Goal: Task Accomplishment & Management: Complete application form

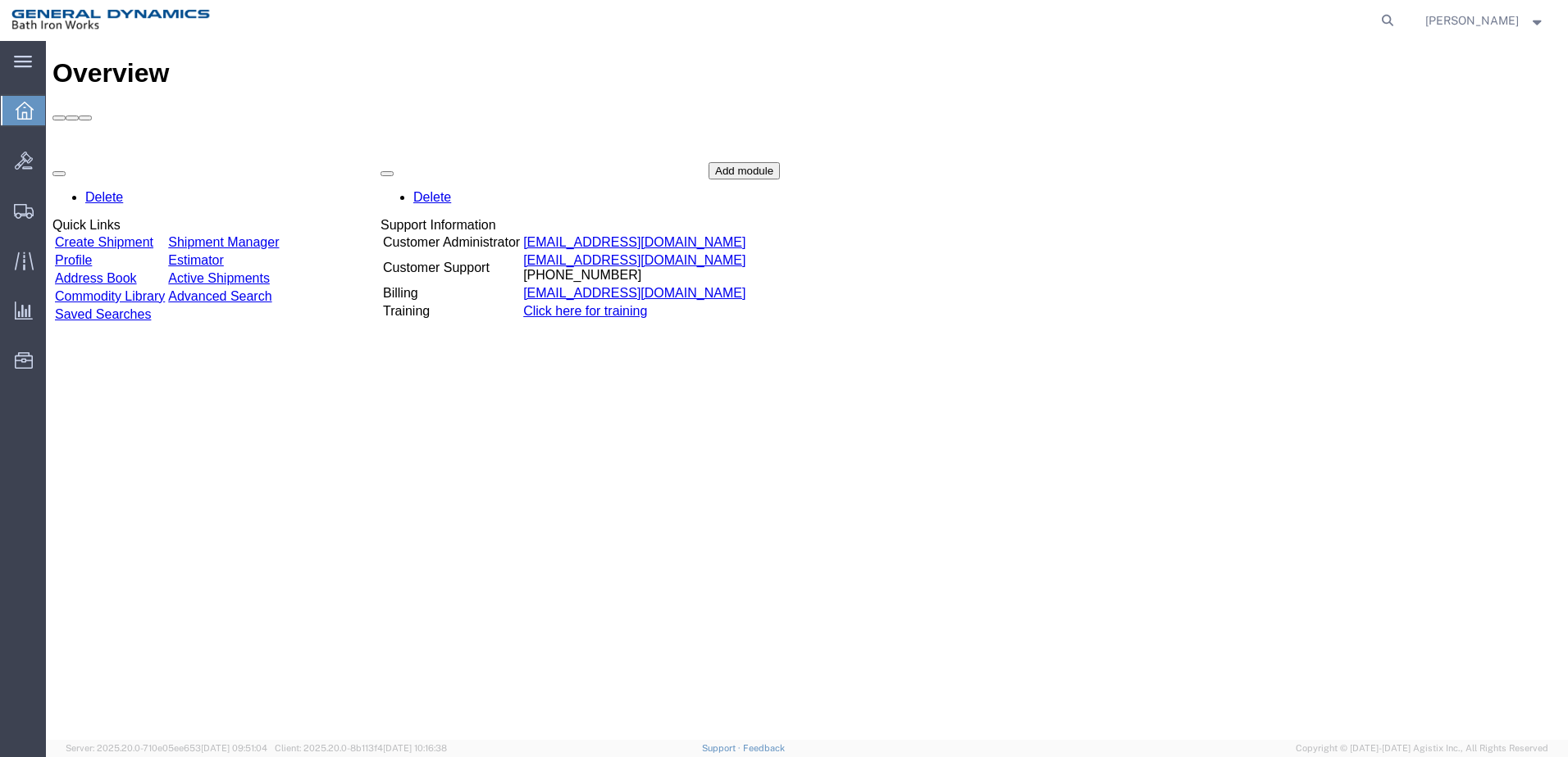
click at [154, 235] on link "Create Shipment" at bounding box center [104, 242] width 98 height 14
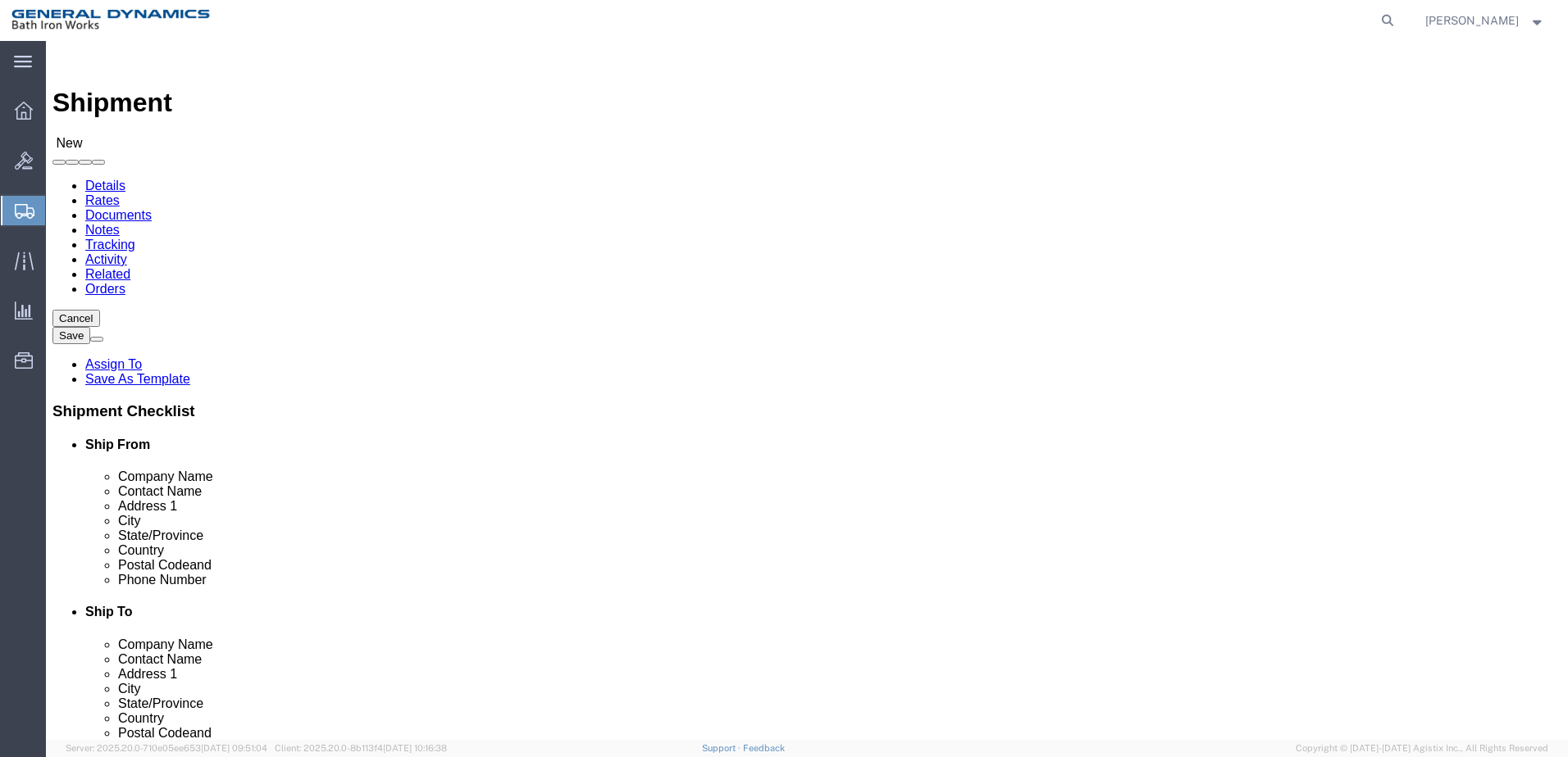
select select
select select "34312"
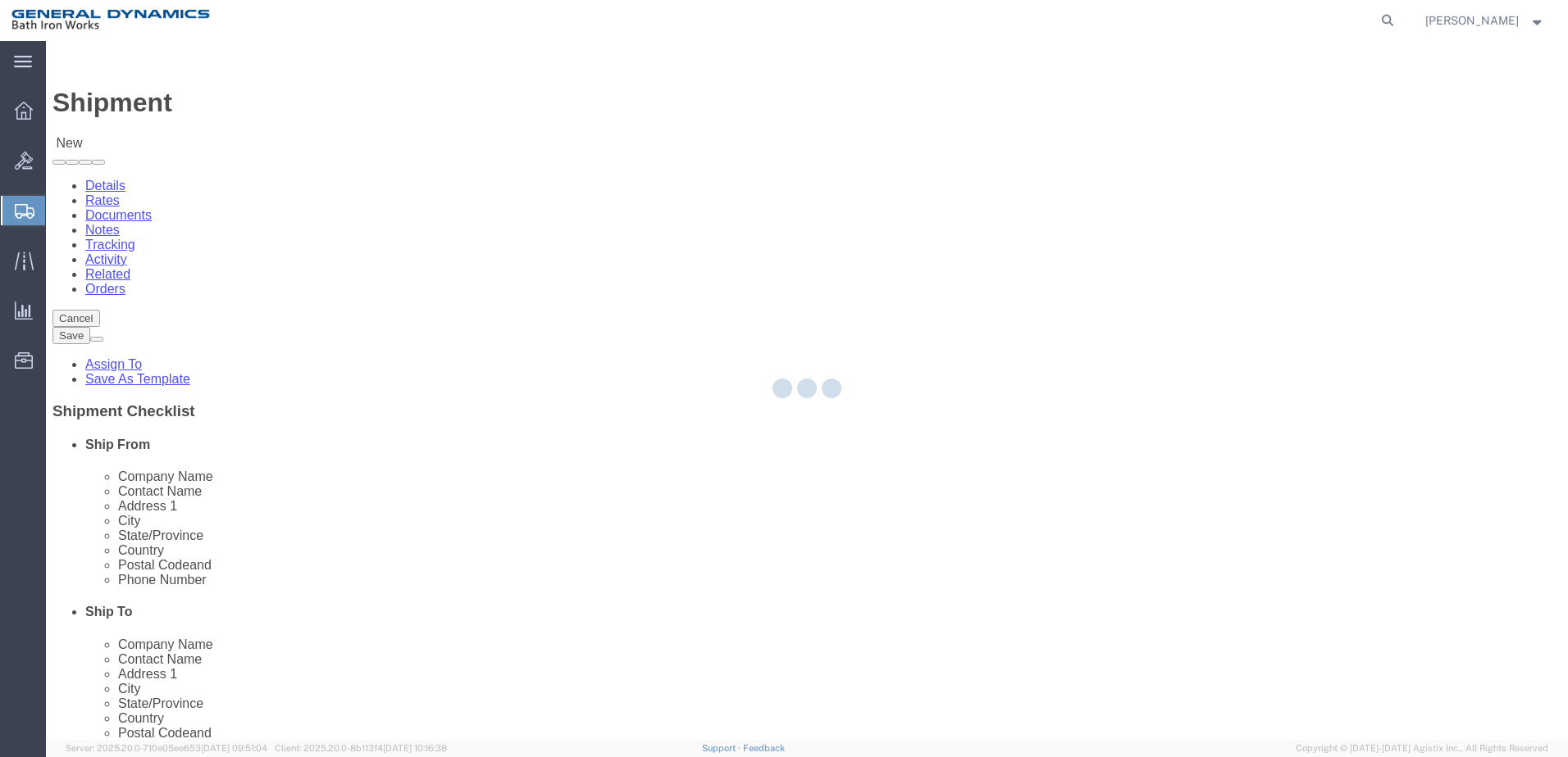
type input "General Dynamics Bath Iron Works"
type input "[GEOGRAPHIC_DATA]"
type input "04011"
type input "[PHONE_NUMBER]"
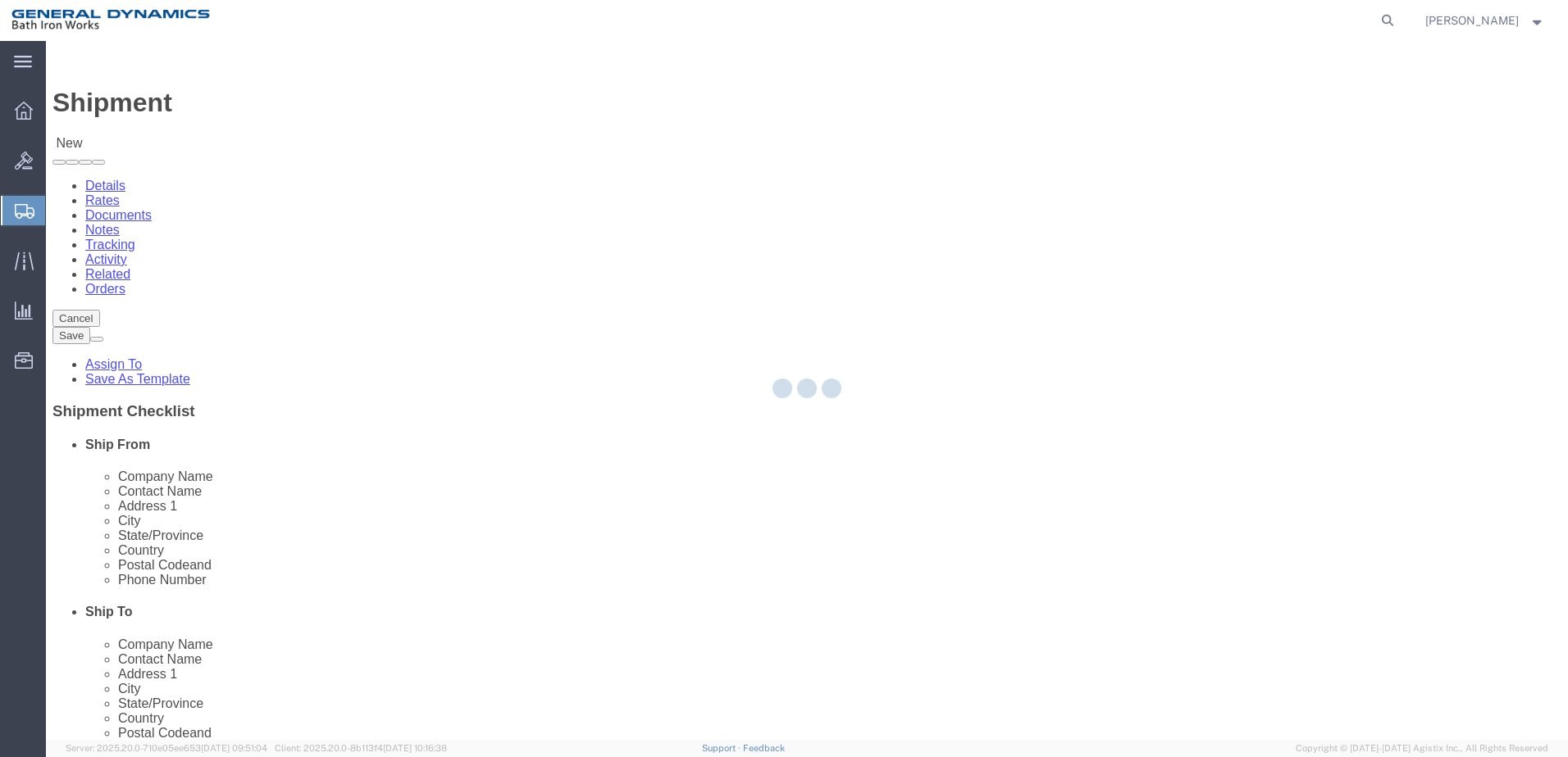
select select "ME"
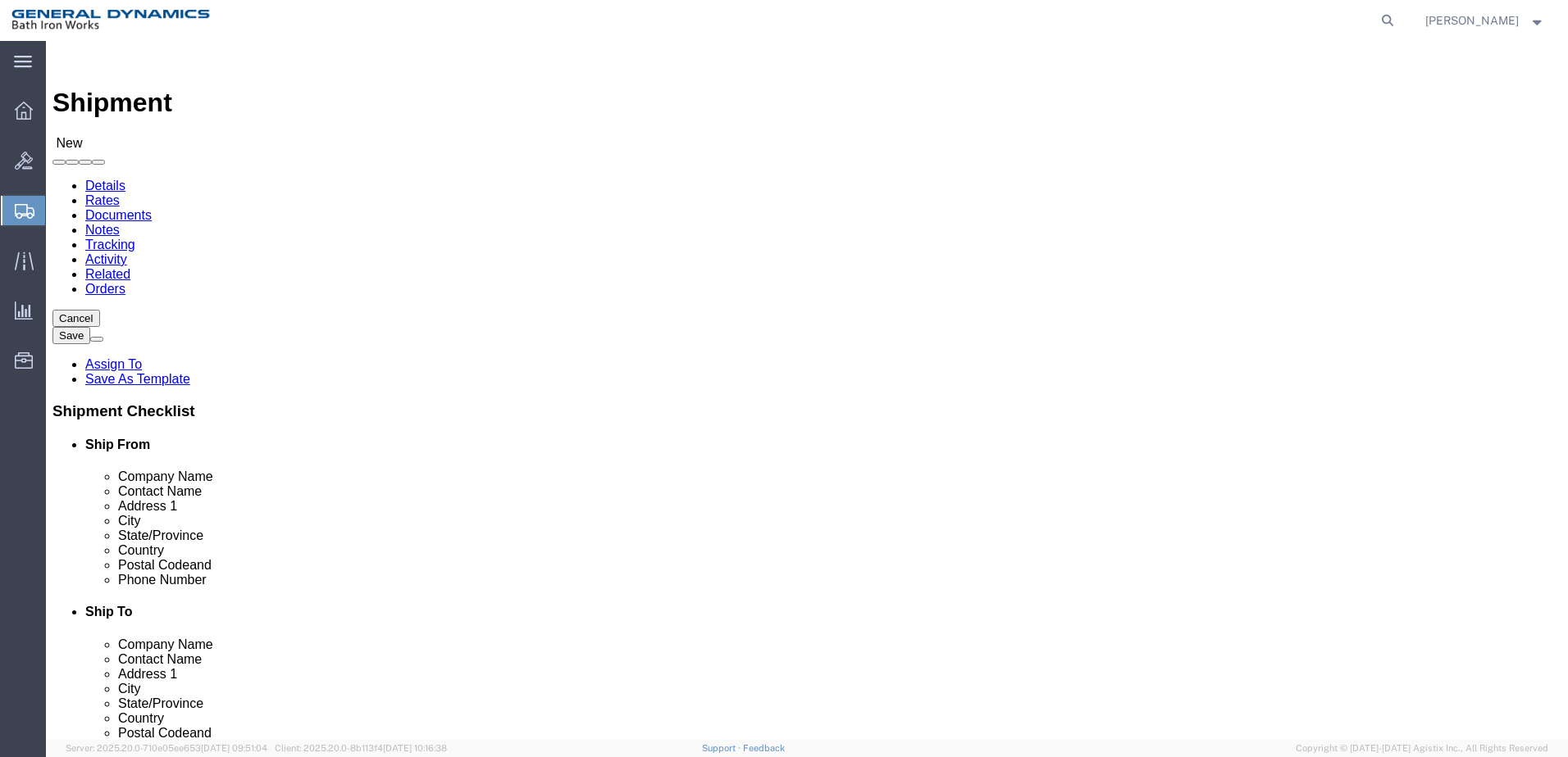
click input "text"
type input "[PERSON_NAME]"
click input "text"
type input "[PERSON_NAME] Marine Services"
click input "text"
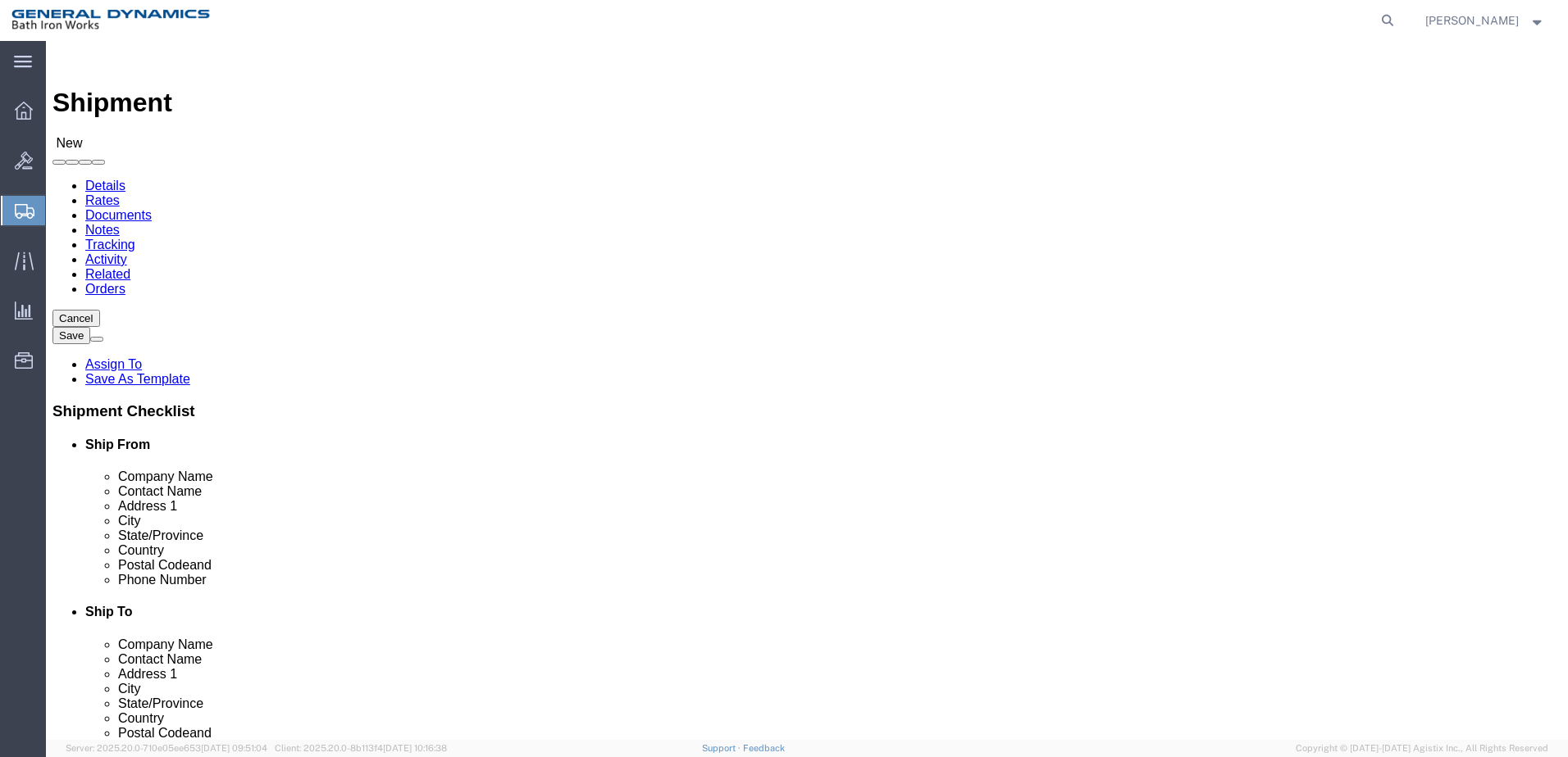
type input "[PERSON_NAME]"
click input "text"
type input "[STREET_ADDRESS]"
select select
click input "text"
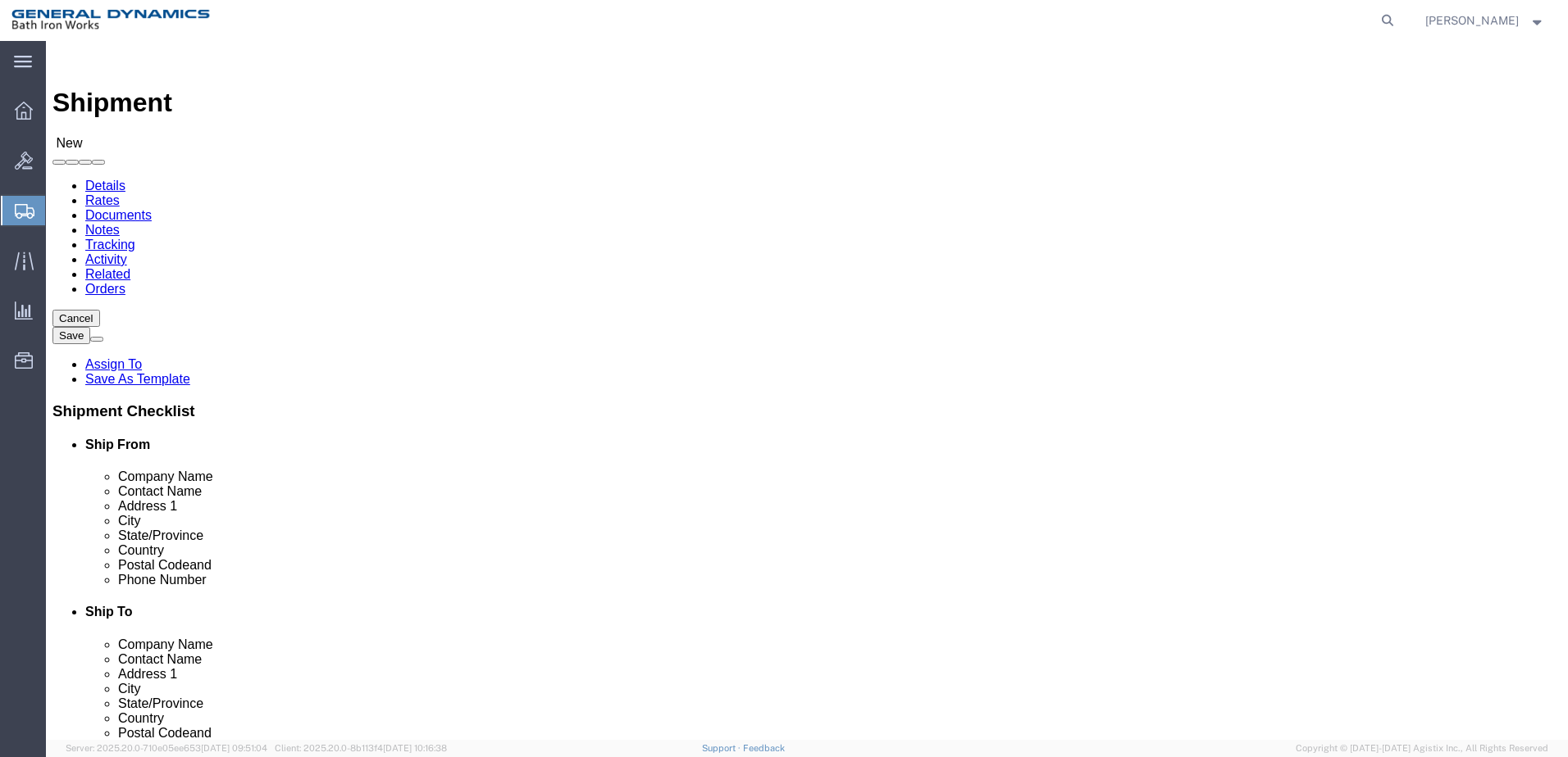
type input "Chesapeake"
click label "City"
select select
select select "VA"
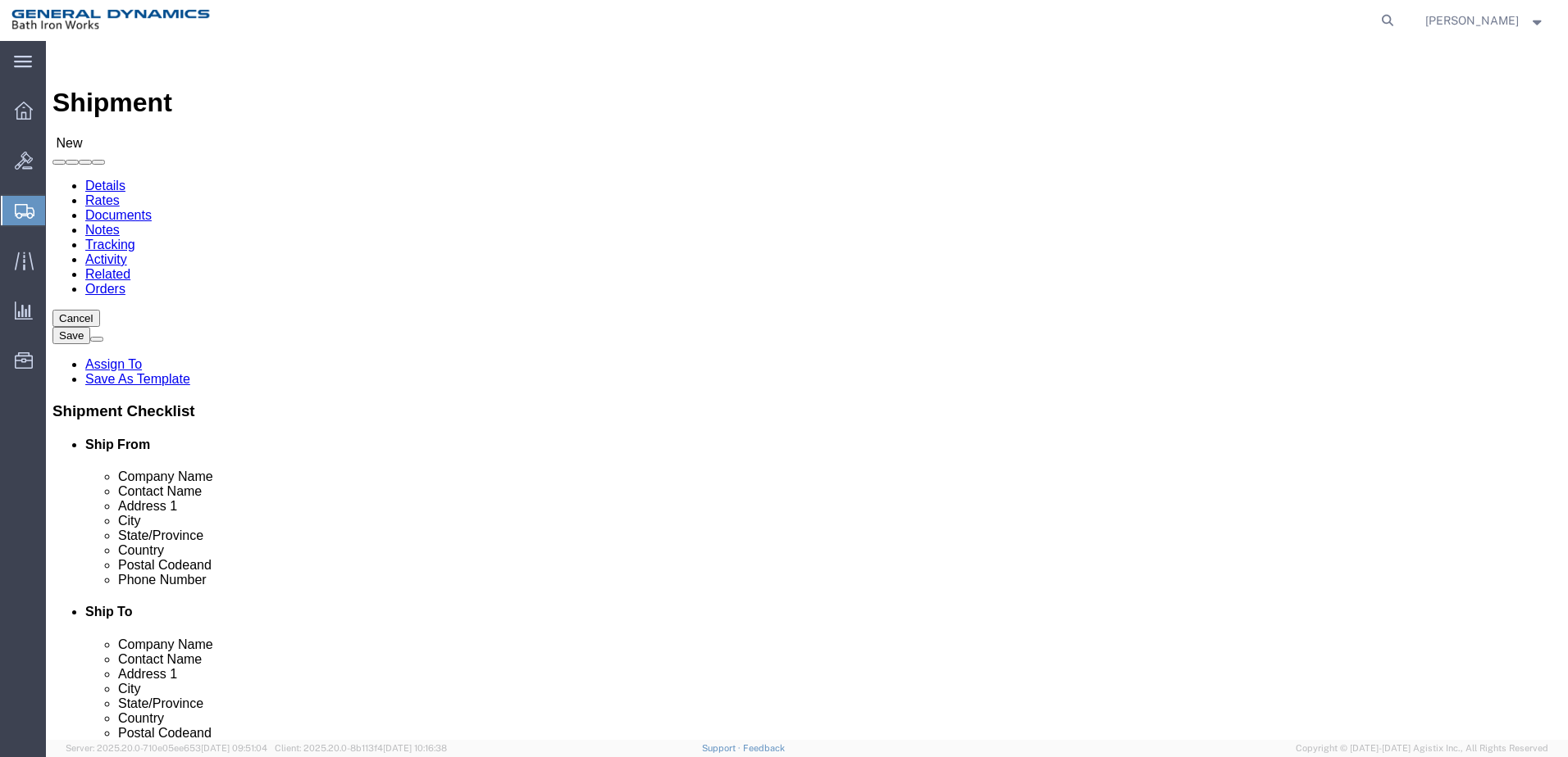
click input "Postal Code"
type input "23320"
select select
click input "text"
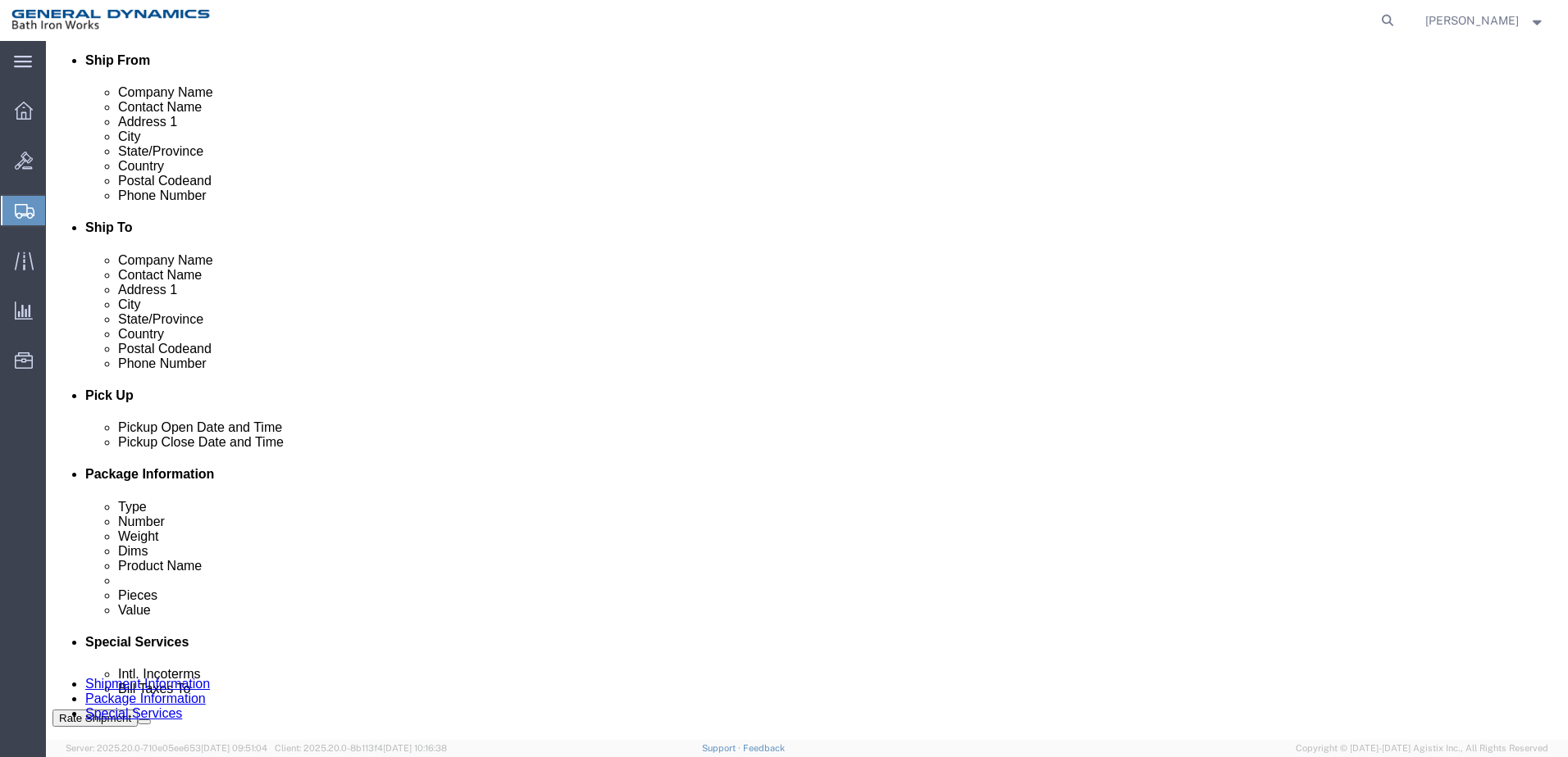
scroll to position [491, 0]
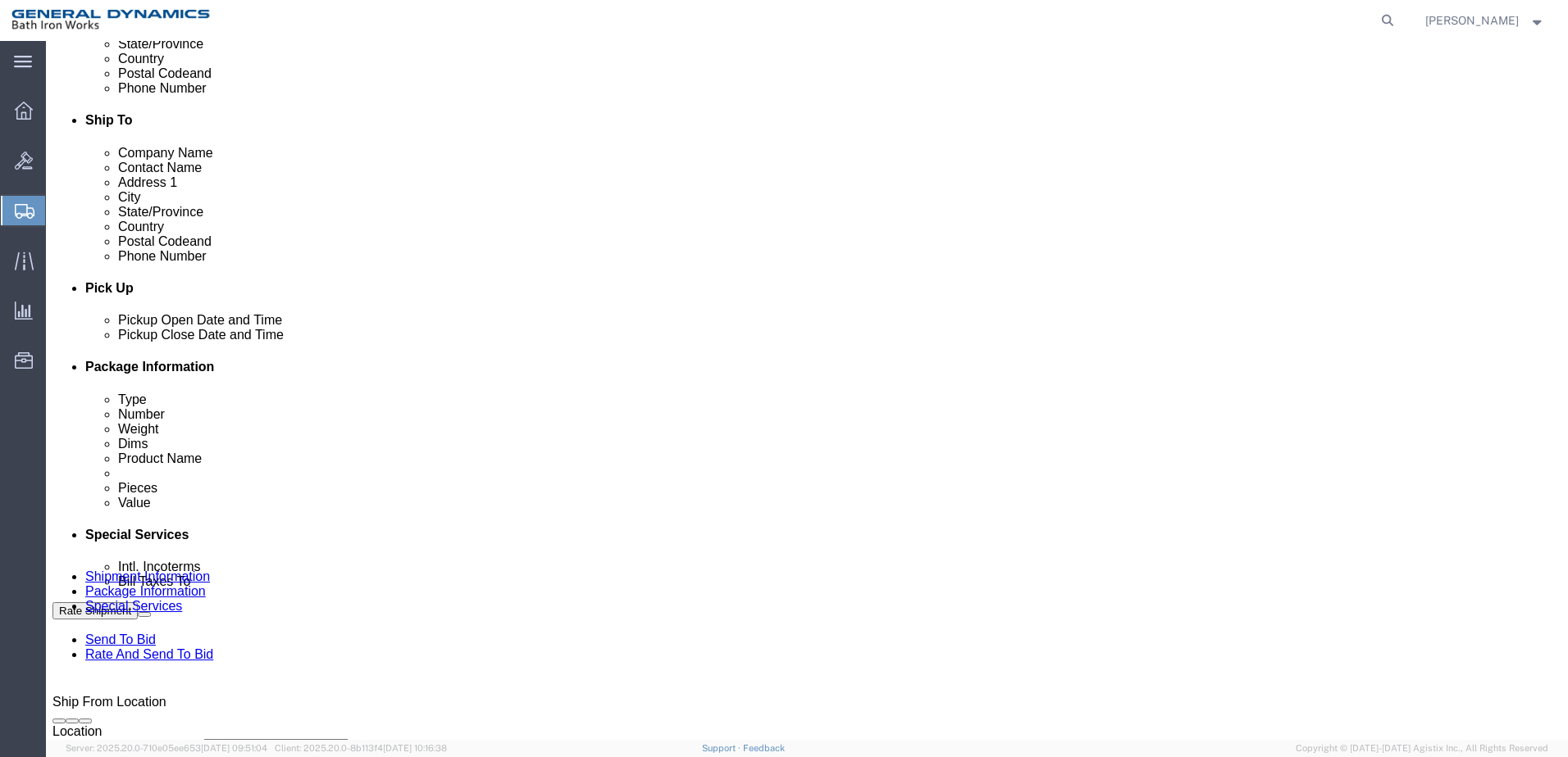
type input "[PHONE_NUMBER]"
click div "[DATE] 8:00 AM"
type input "9:00 AM"
click button "Apply"
click div "[DATE] 10:00 AM"
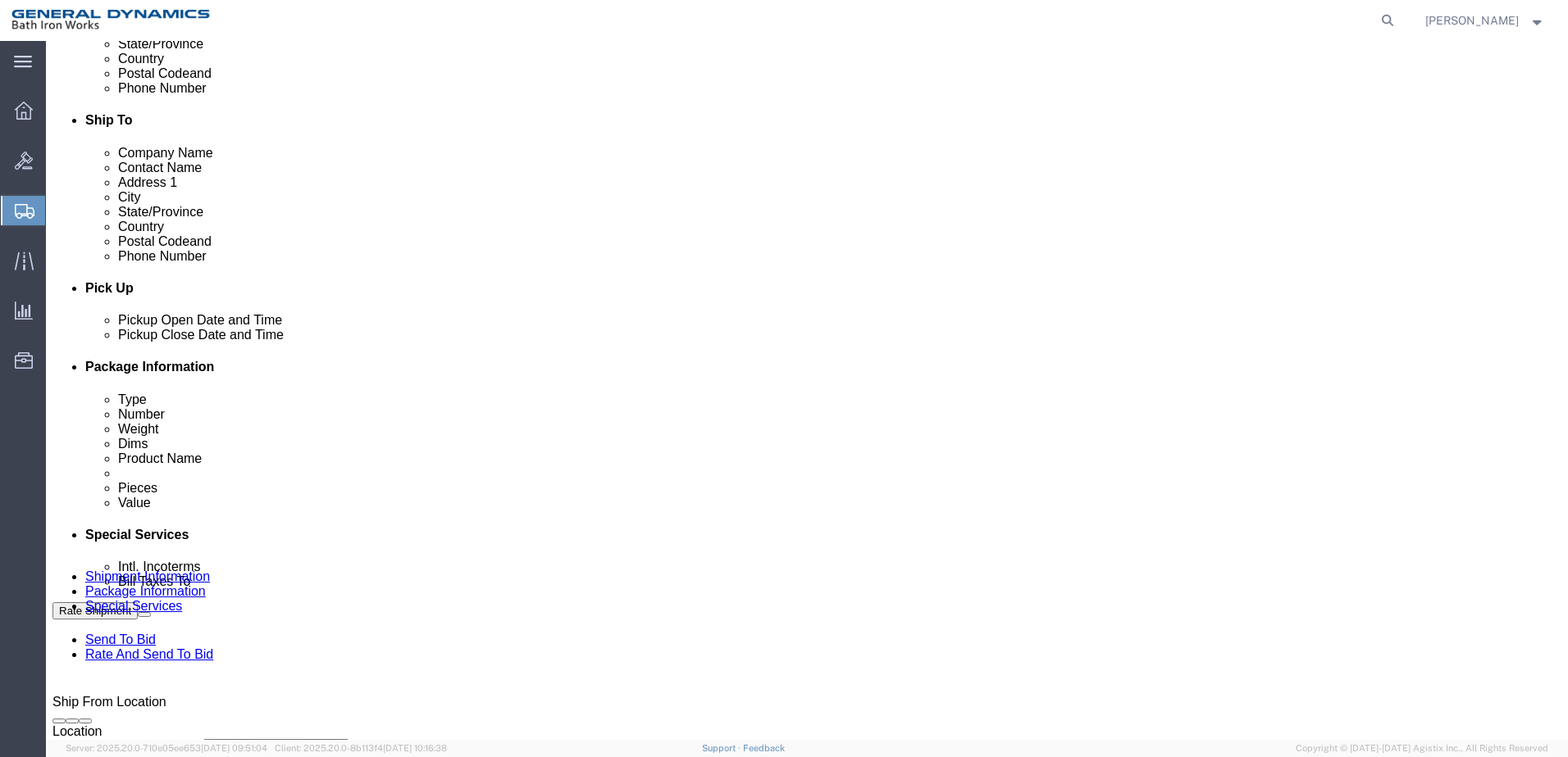
drag, startPoint x: 417, startPoint y: 656, endPoint x: 390, endPoint y: 662, distance: 27.7
click input "2:30 AM"
drag, startPoint x: 406, startPoint y: 658, endPoint x: 369, endPoint y: 661, distance: 37.1
click input "2:p AM"
click input "2:30:p AM"
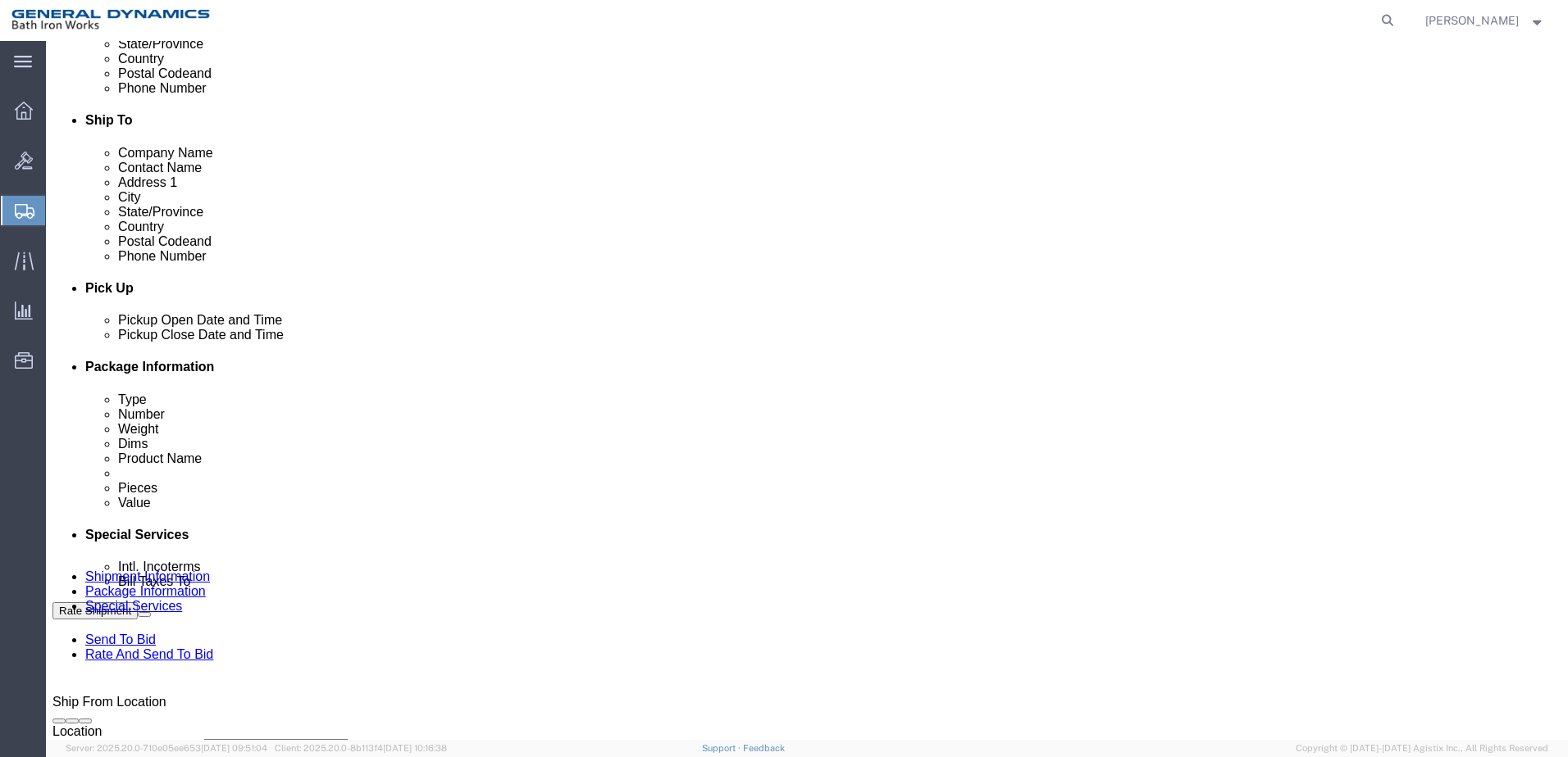
click input "2:30 AM"
click input "2:30 pm"
type input "2:00 pm"
click button "Apply"
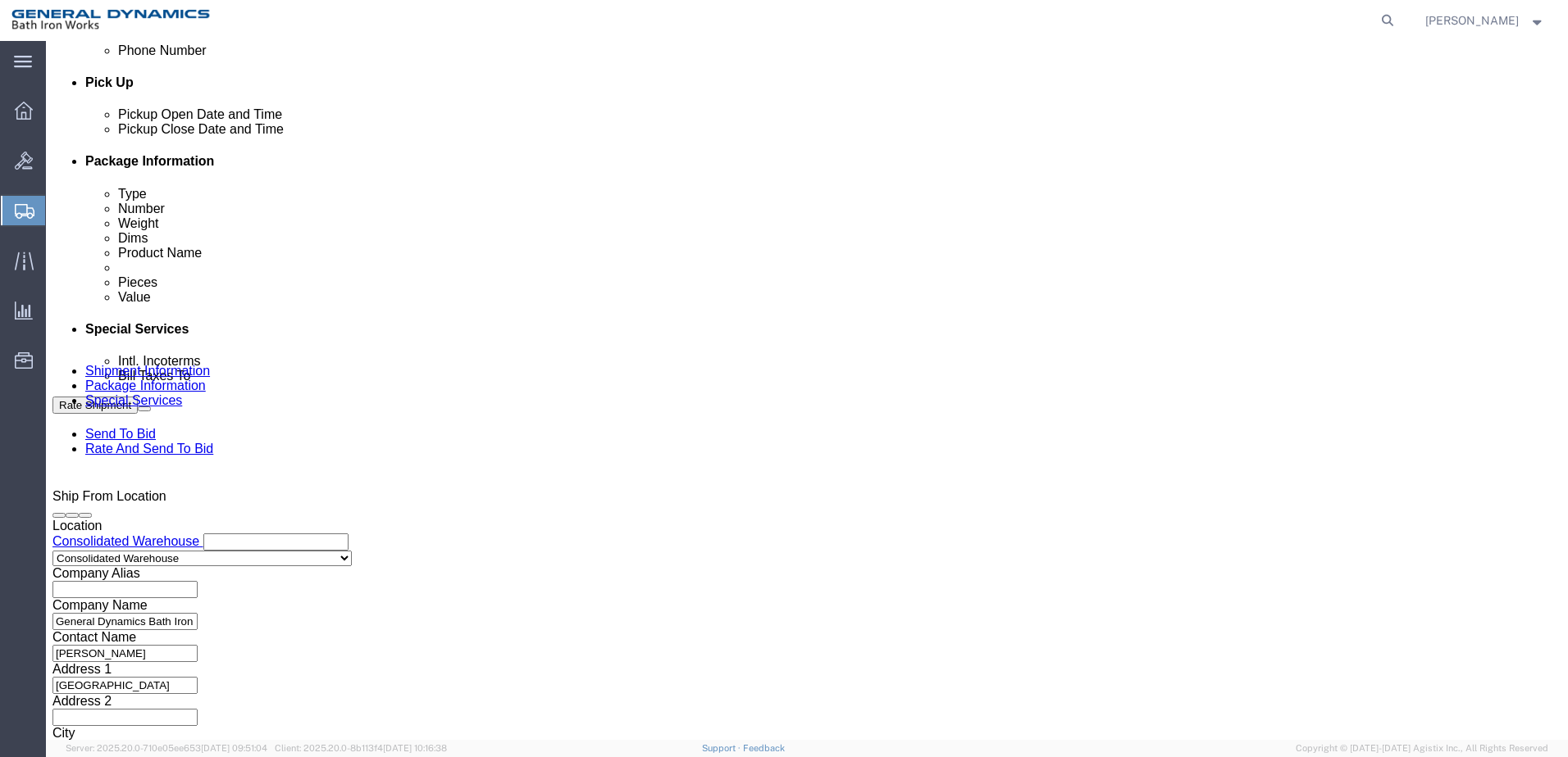
scroll to position [708, 0]
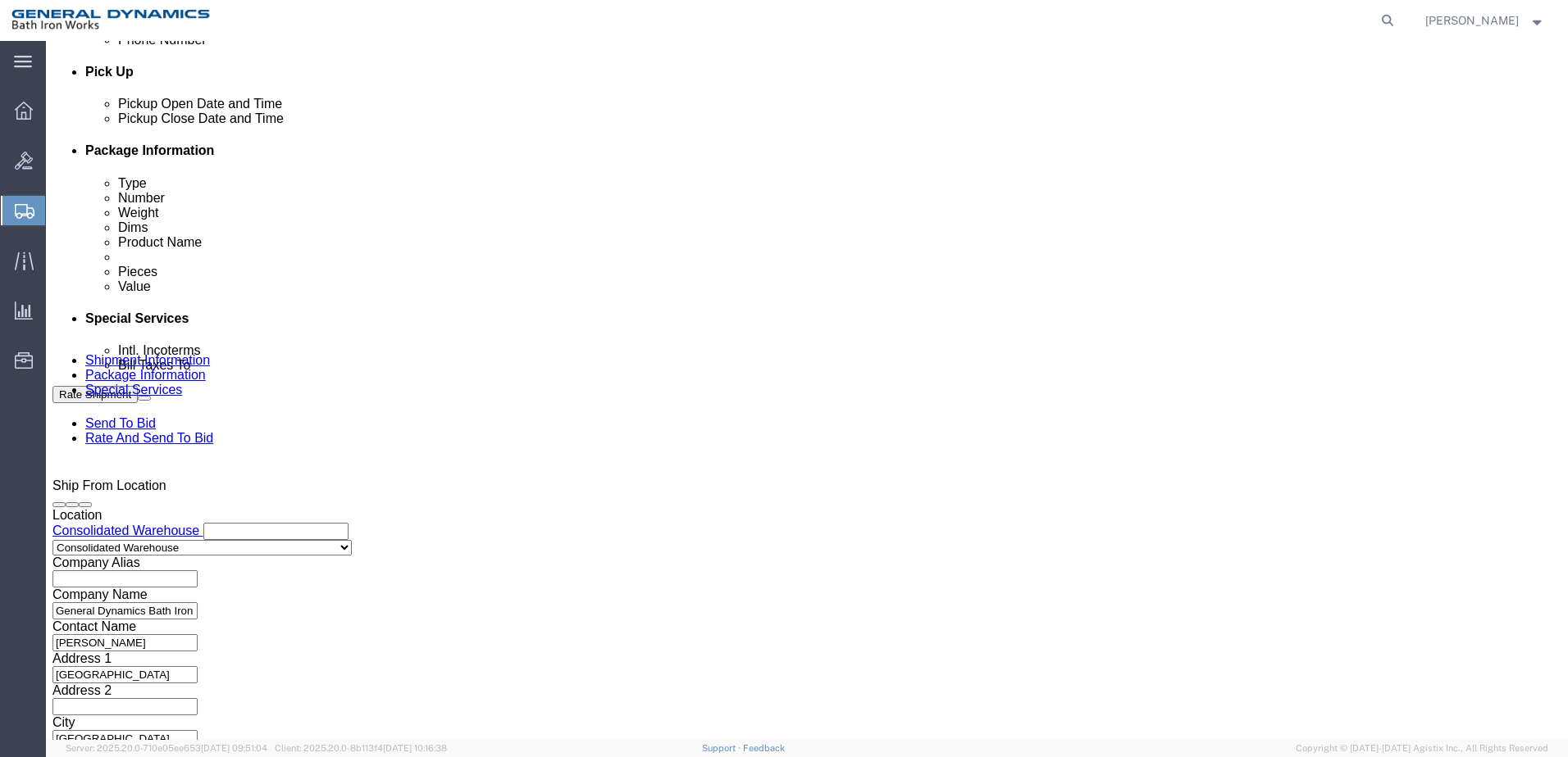
click button "Continue"
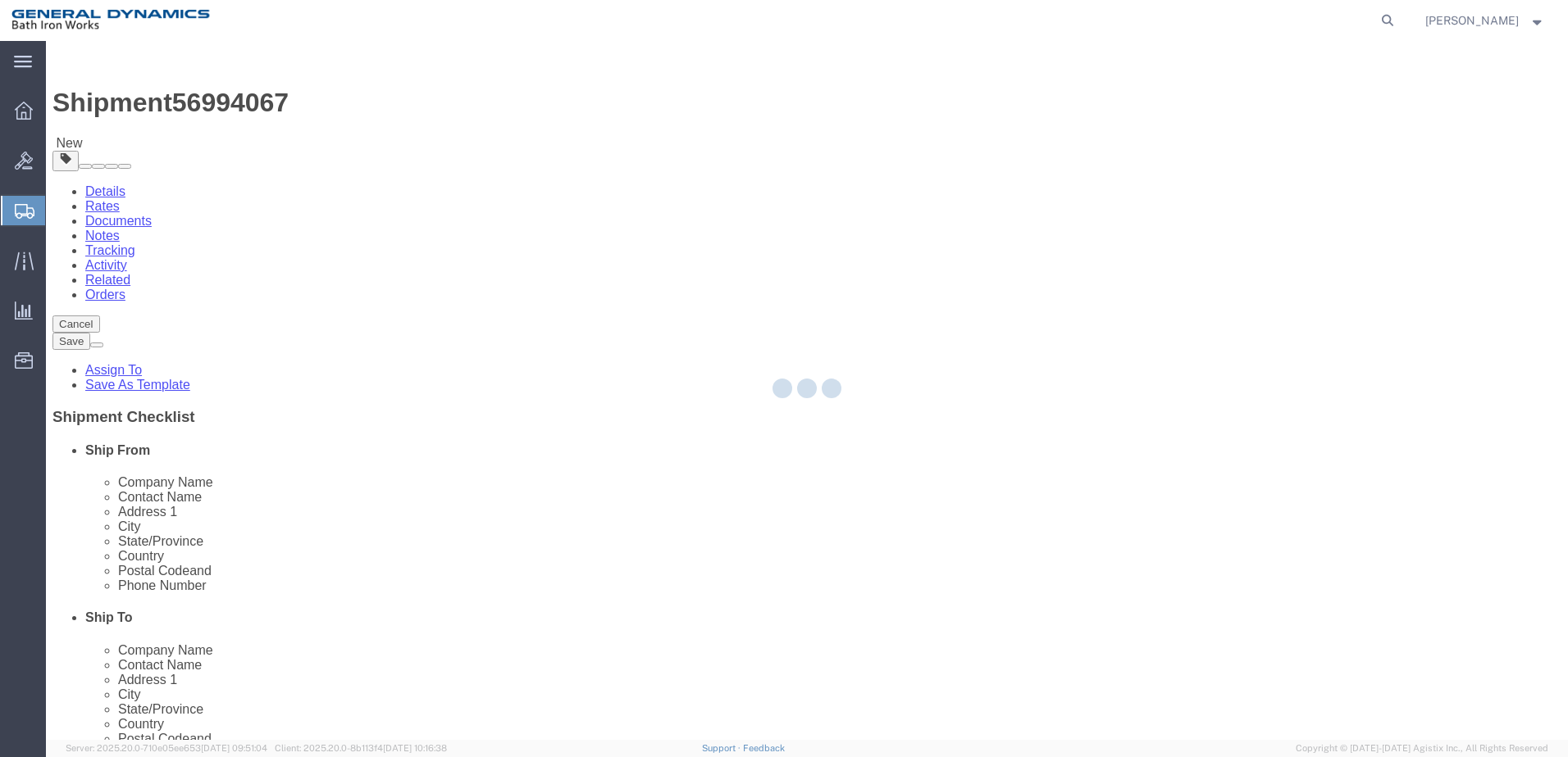
select select "CBOX"
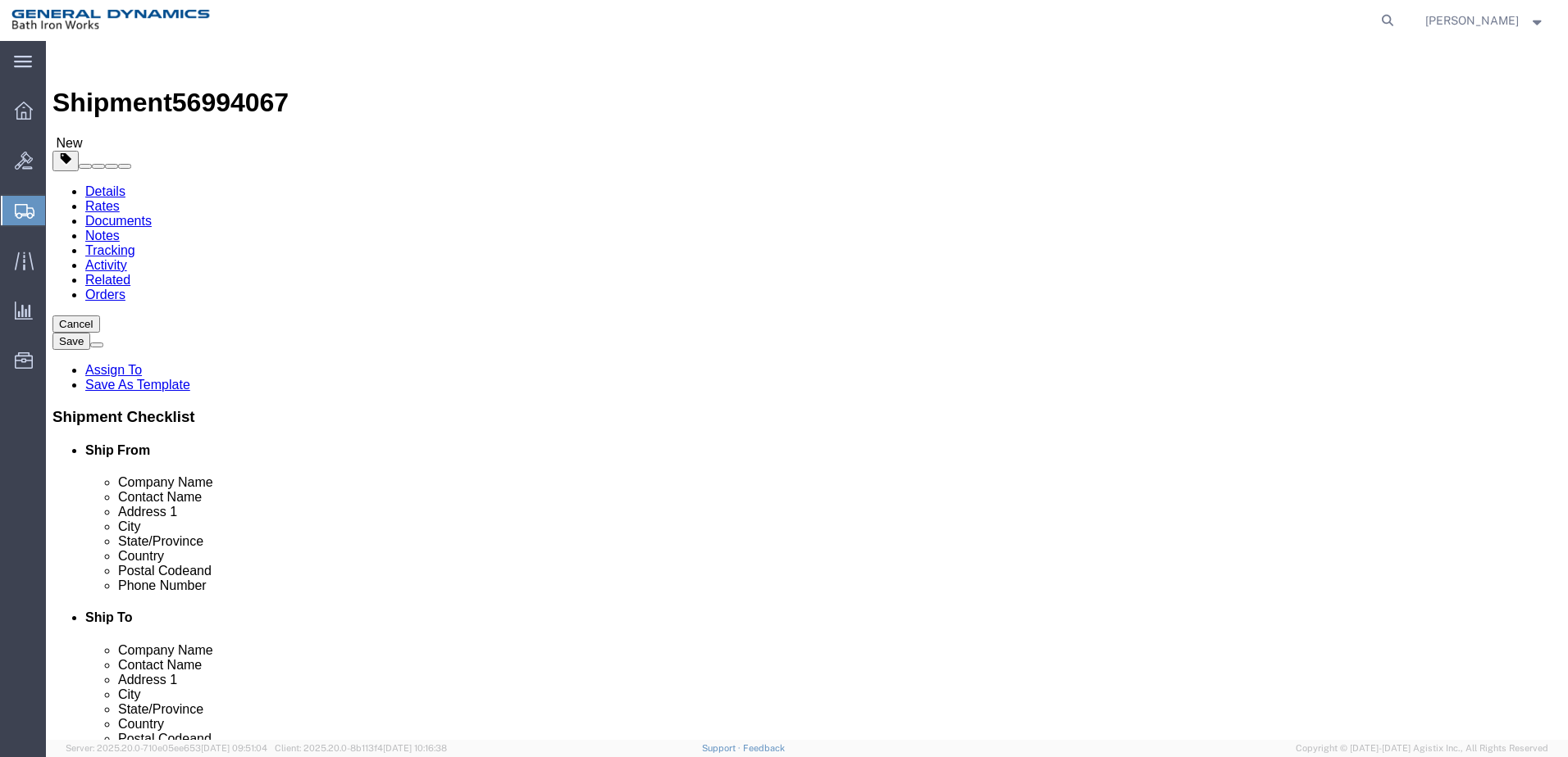
click h4 "Pick Up"
click link "Details"
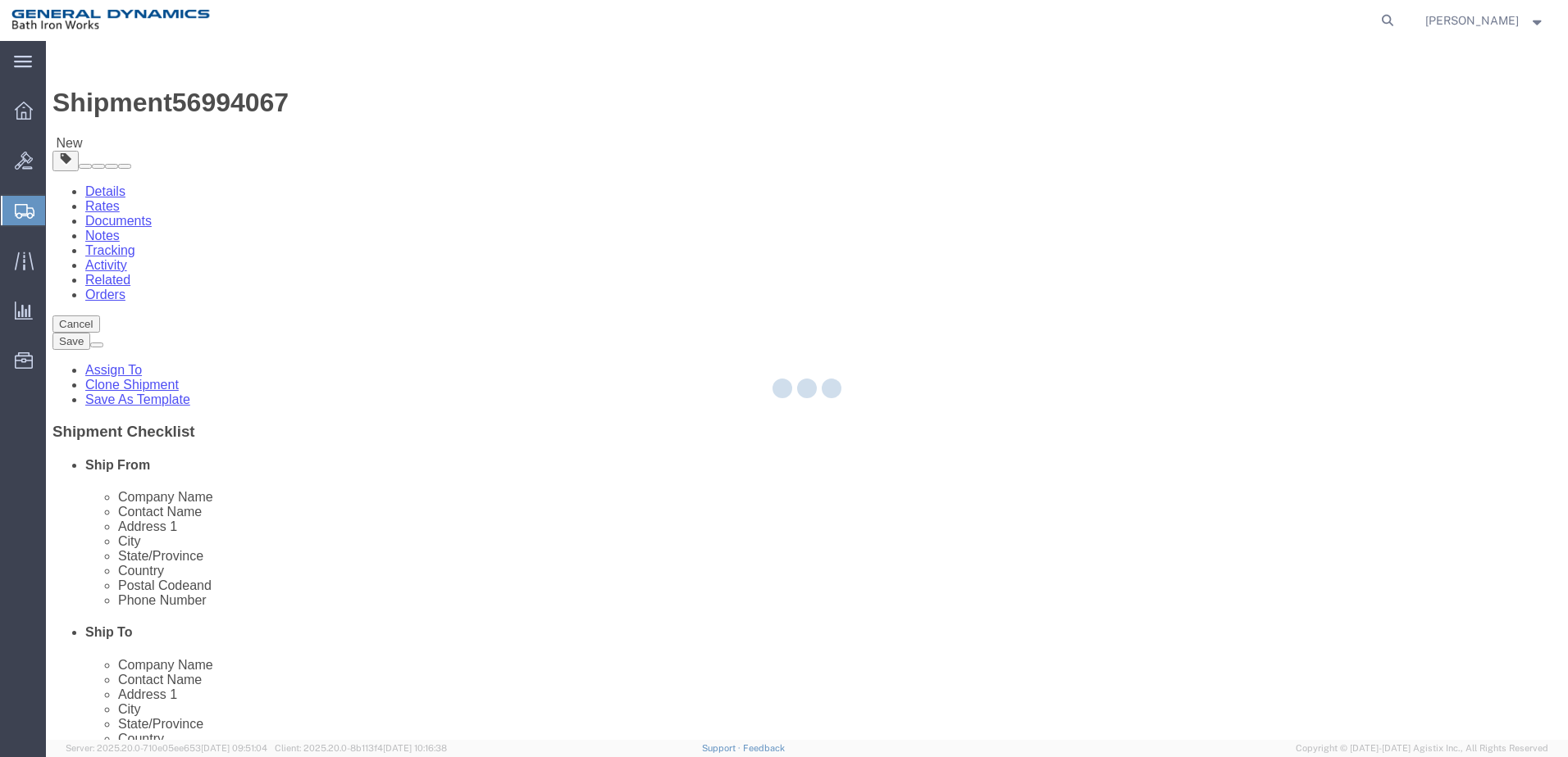
select select "34312"
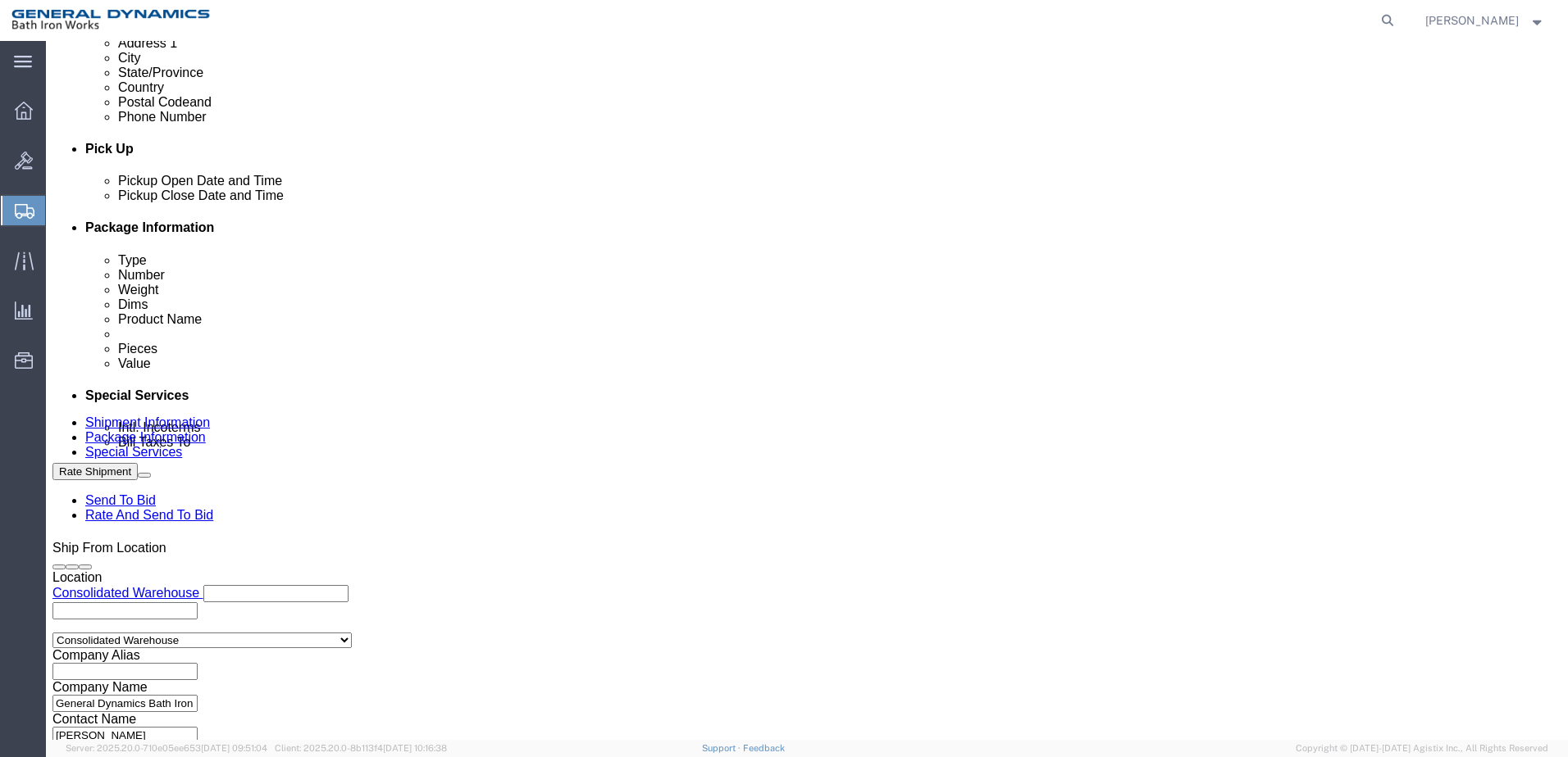
scroll to position [656, 0]
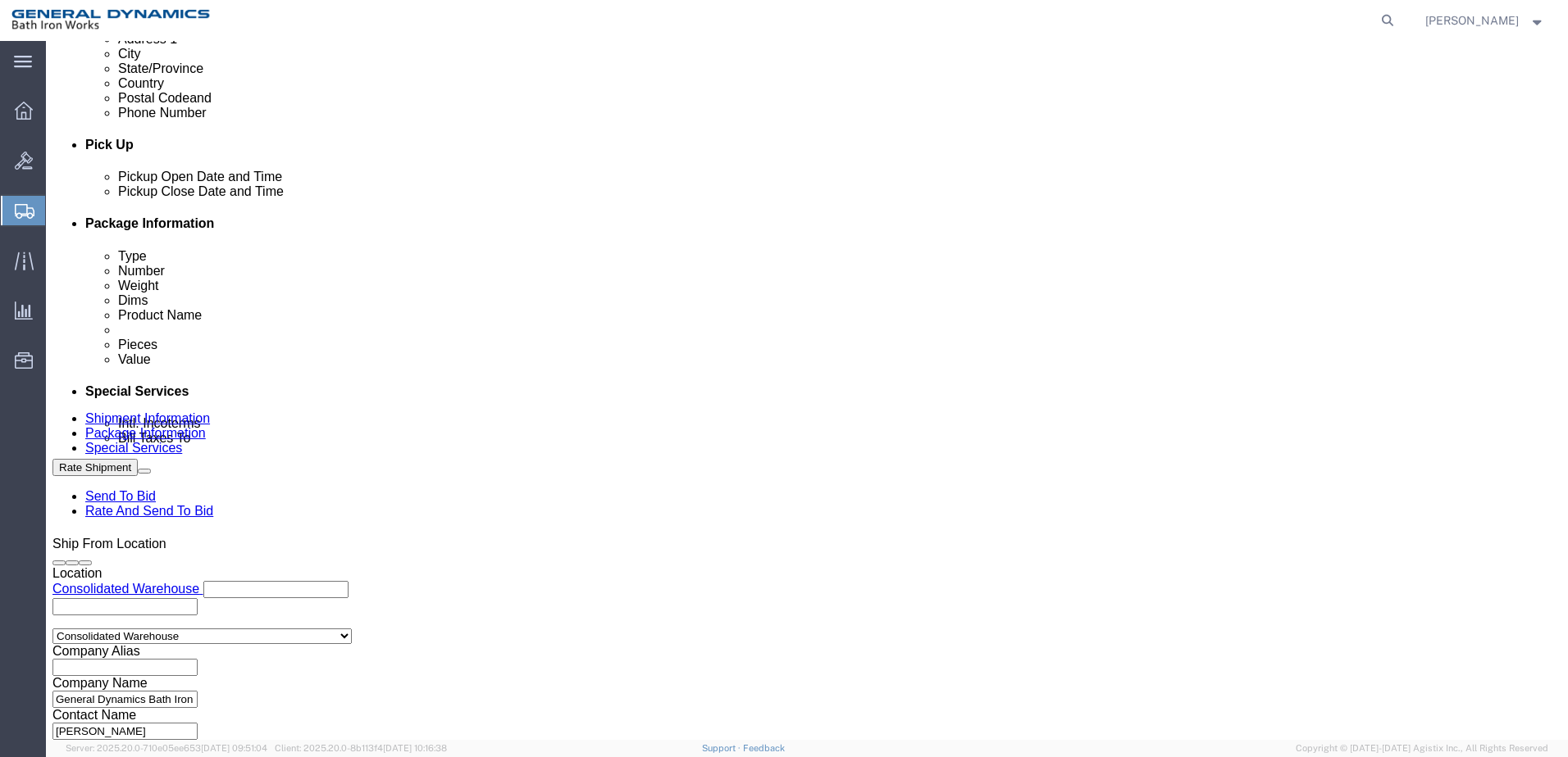
click select "Select Account Type Activity ID Airline Appointment Number ASN Batch Request # …"
select select "SHIPMENTIDNUM"
click select "Select Account Type Activity ID Airline Appointment Number ASN Batch Request # …"
click input "text"
type input "63712"
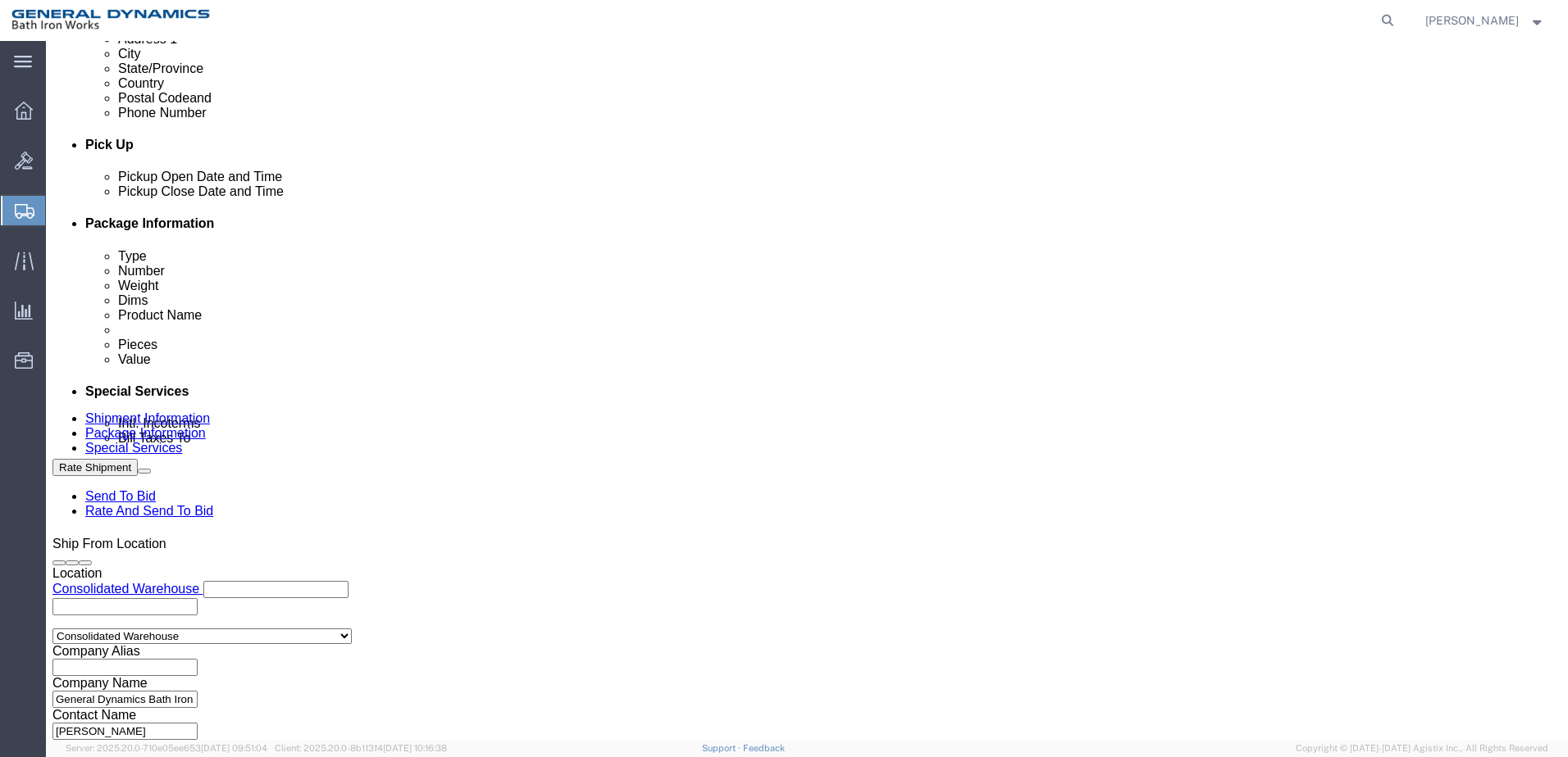
click select "Select Account Type Activity ID Airline Appointment Number ASN Batch Request # …"
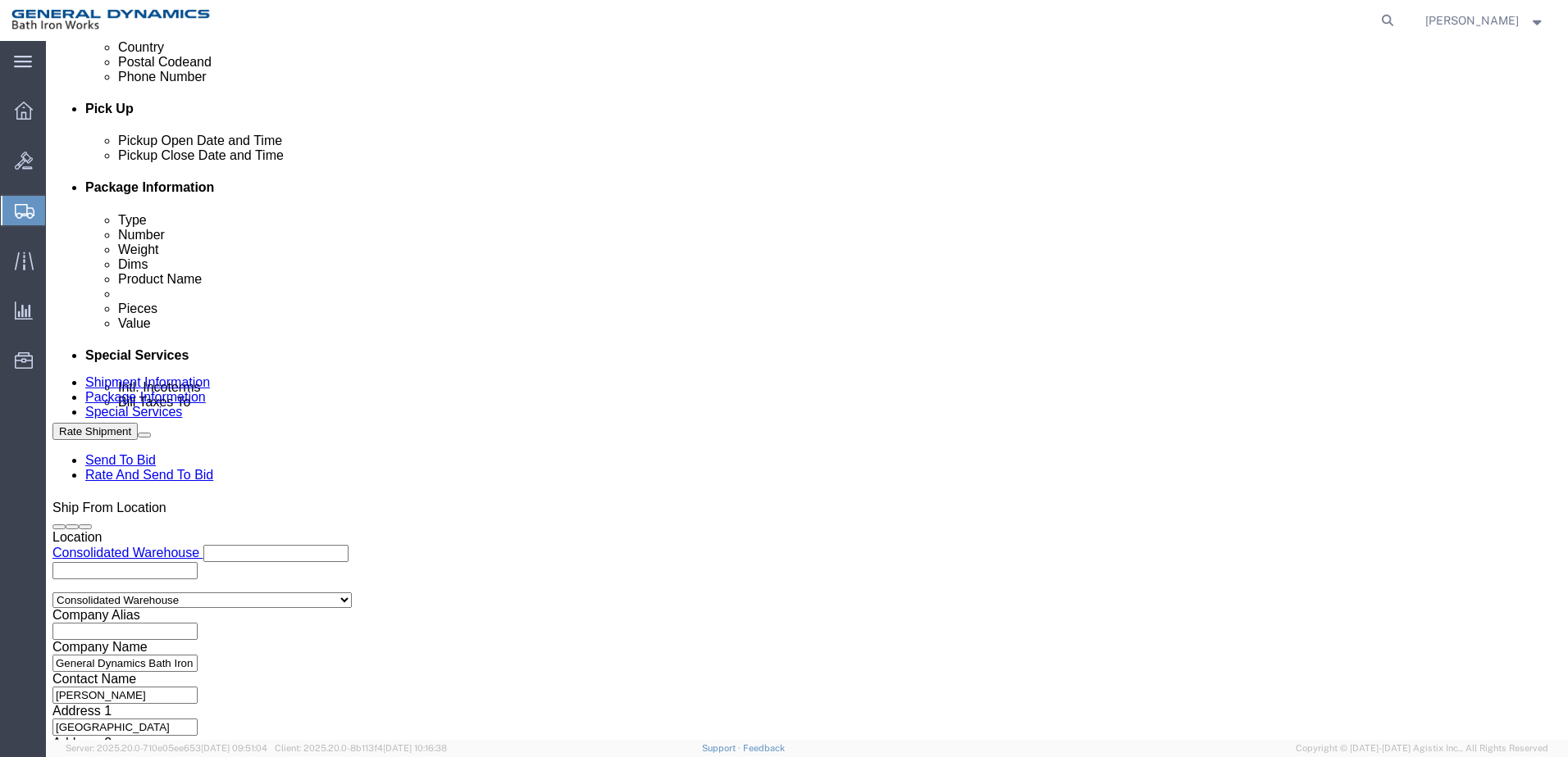
scroll to position [708, 0]
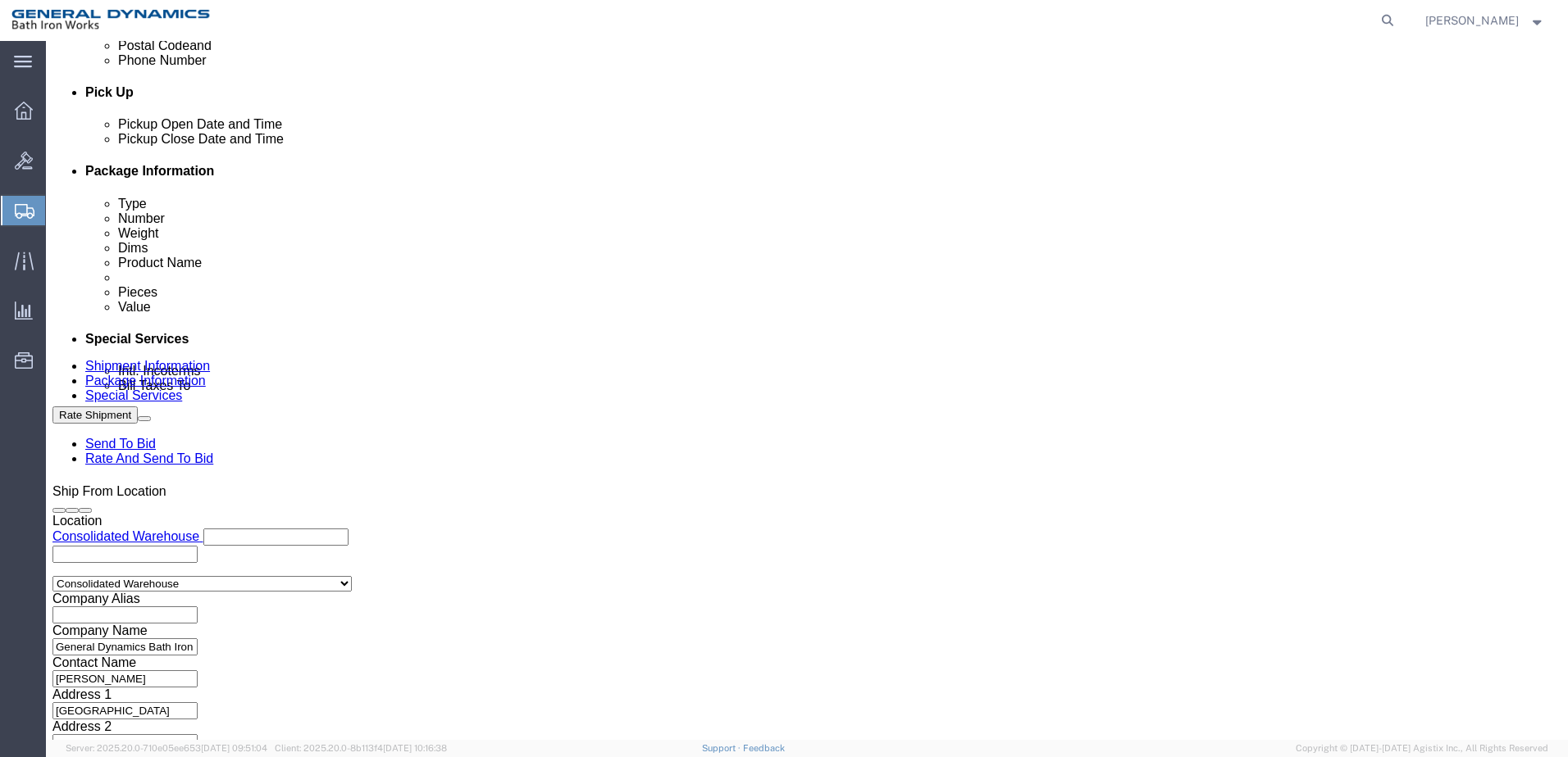
click select "Select Account Type Activity ID Airline Appointment Number ASN Batch Request # …"
select select "PURCHORD"
click select "Select Account Type Activity ID Airline Appointment Number ASN Batch Request # …"
click input "text"
type input "QO525AWACR"
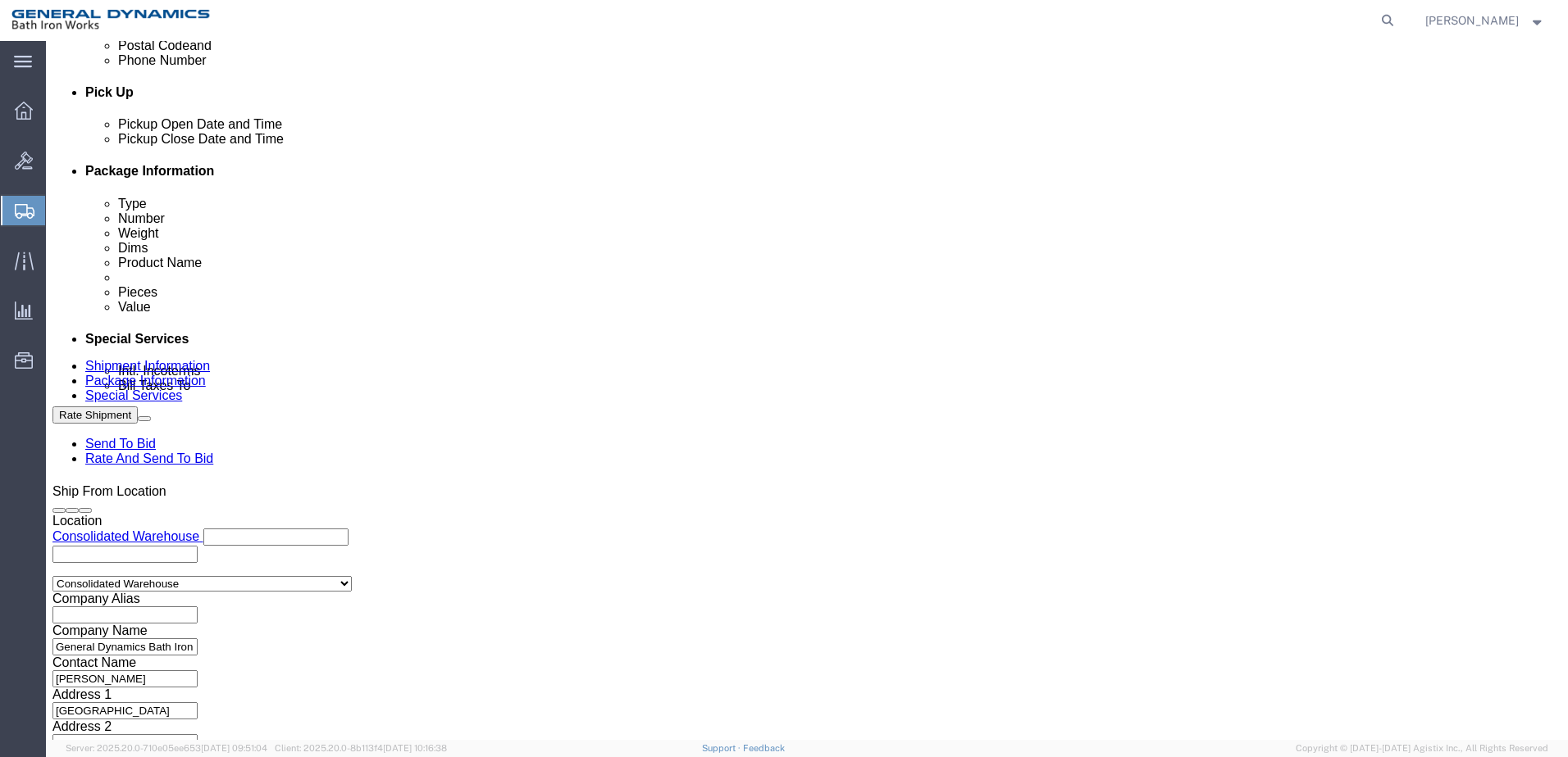
click button "Continue"
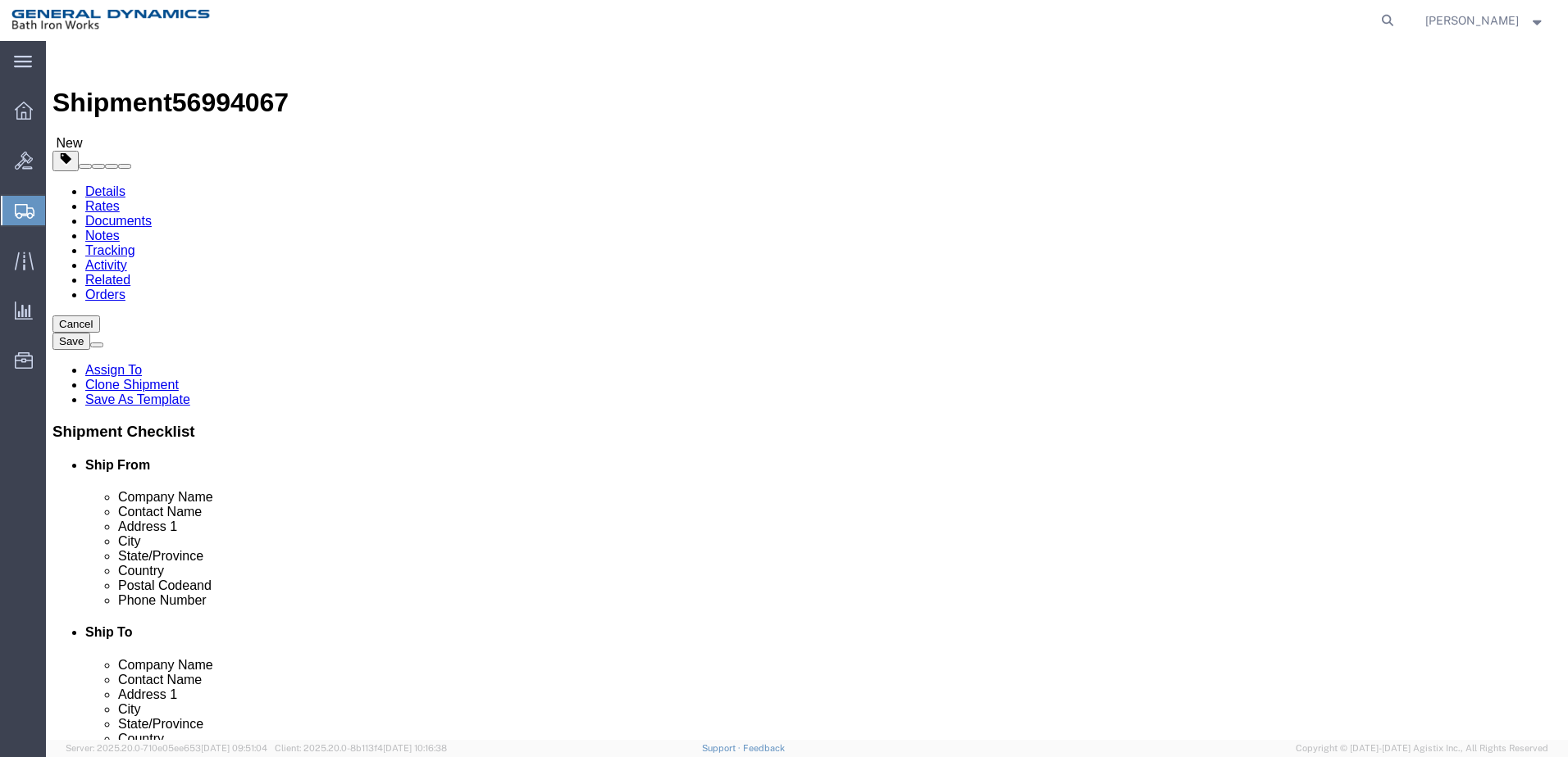
click select "Select Bale(s) Basket(s) Bolt(s) Bottle(s) Buckets Bulk Bundle(s) Can(s) Cardbo…"
select select "CRAT"
click select "Select Bale(s) Basket(s) Bolt(s) Bottle(s) Buckets Bulk Bundle(s) Can(s) Cardbo…"
click input "text"
type input "39"
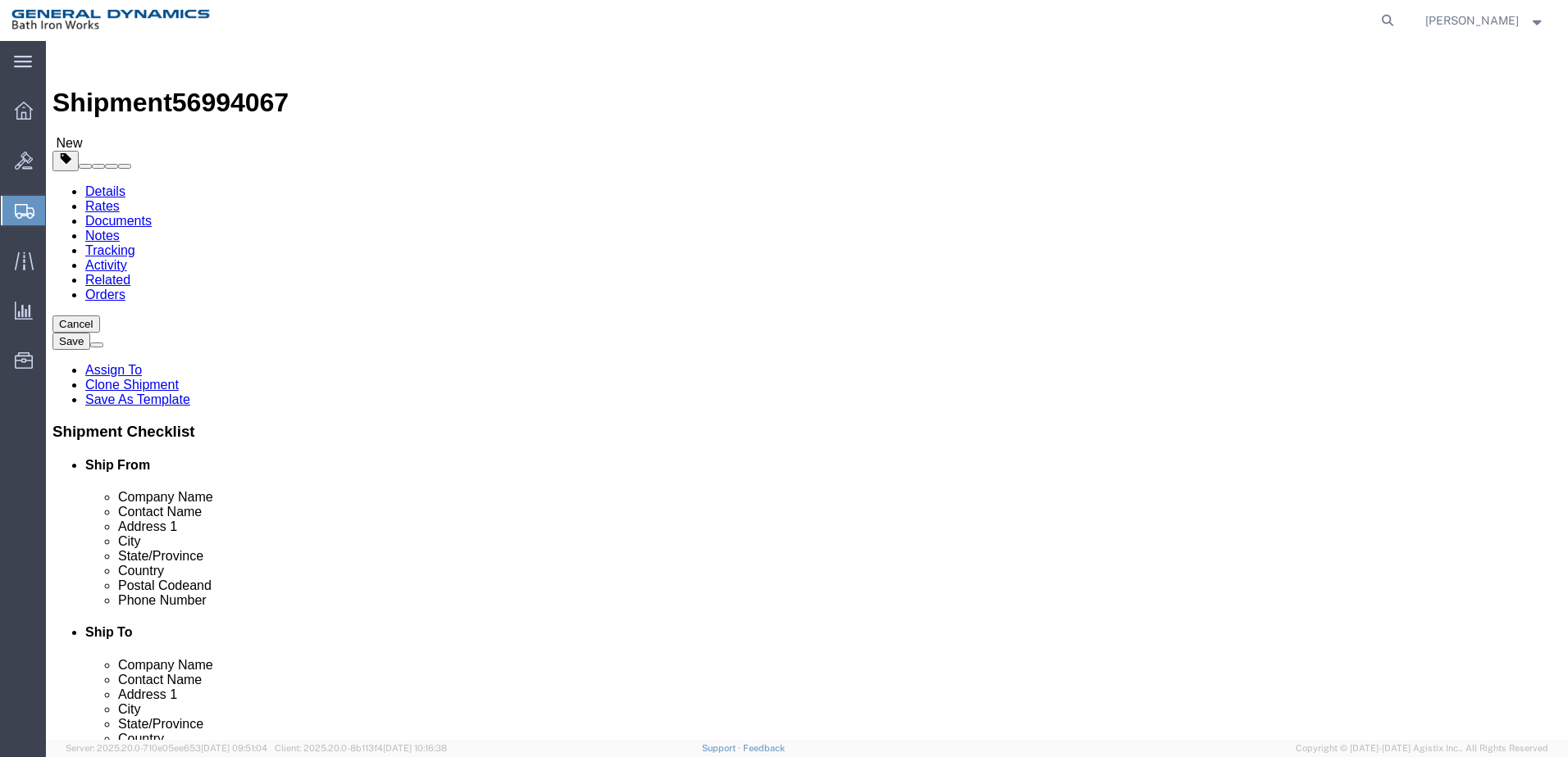
click input "text"
type input "19"
click input "text"
type input "24"
drag, startPoint x: 242, startPoint y: 378, endPoint x: 204, endPoint y: 377, distance: 38.0
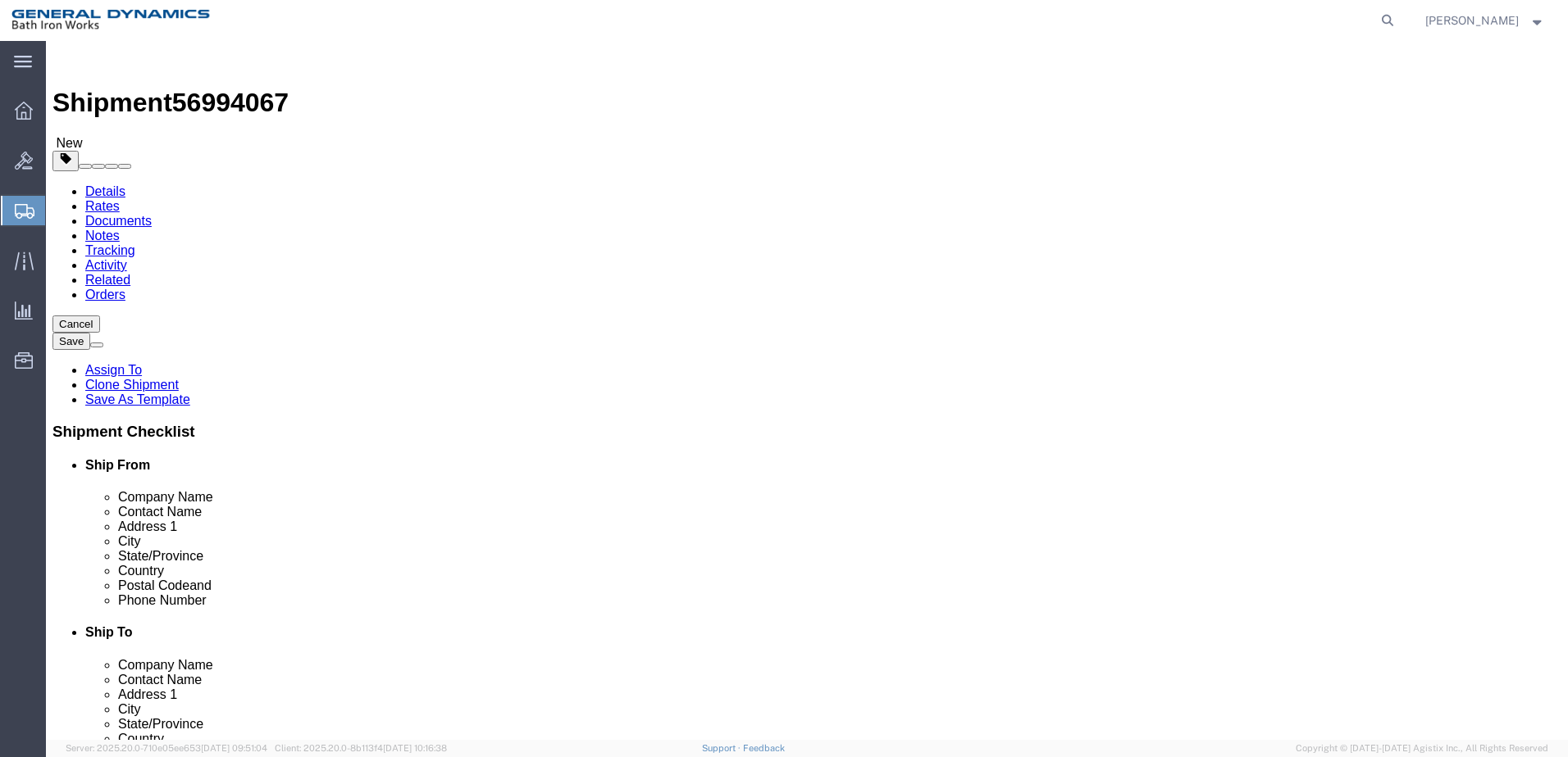
click div "Weight 0.00 Select kgs lbs Ship. t°"
type input "292"
click link "Add Content"
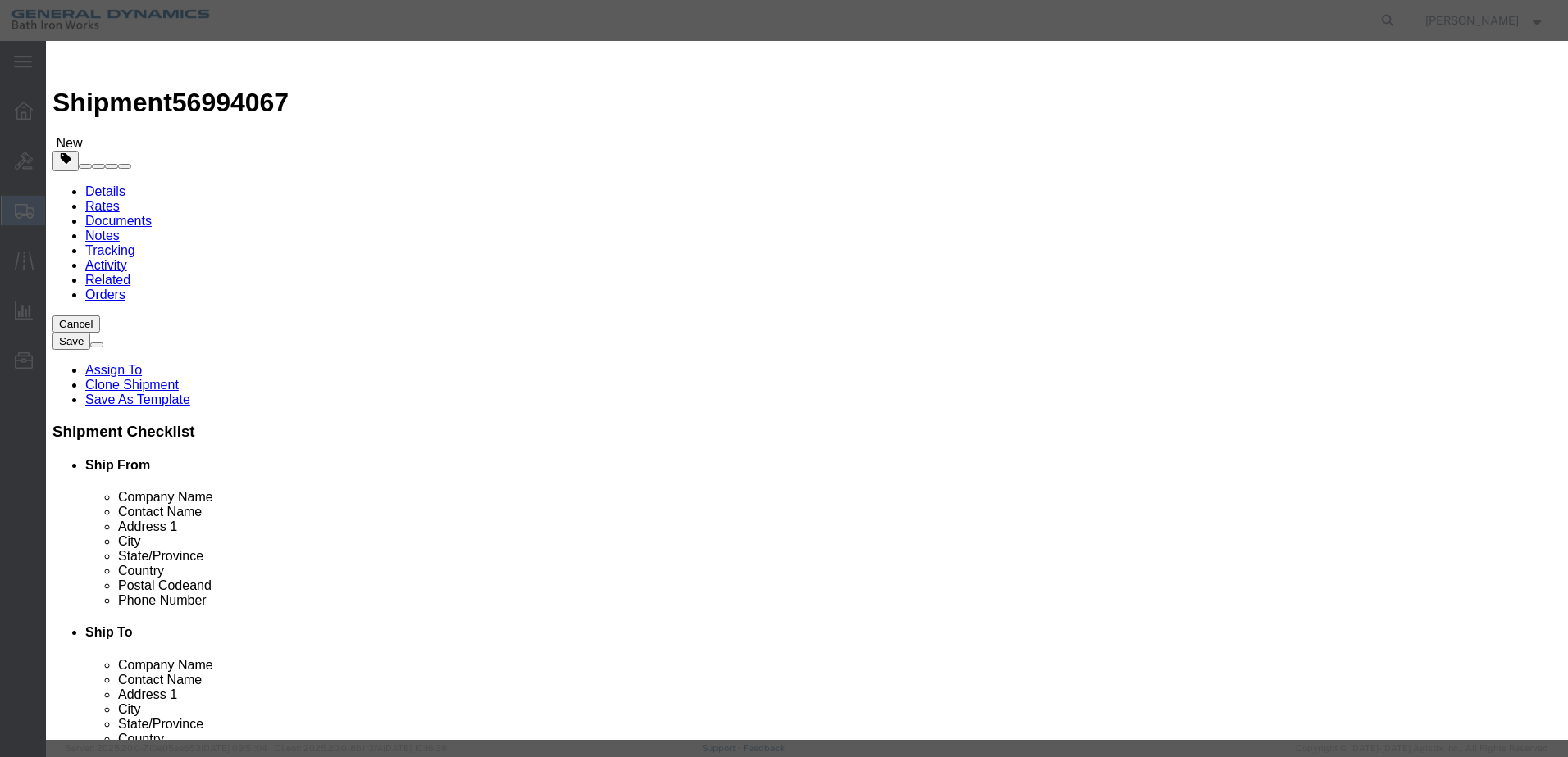
click input "text"
type input "g"
type input "GATE VALVE"
click input "0"
type input "1"
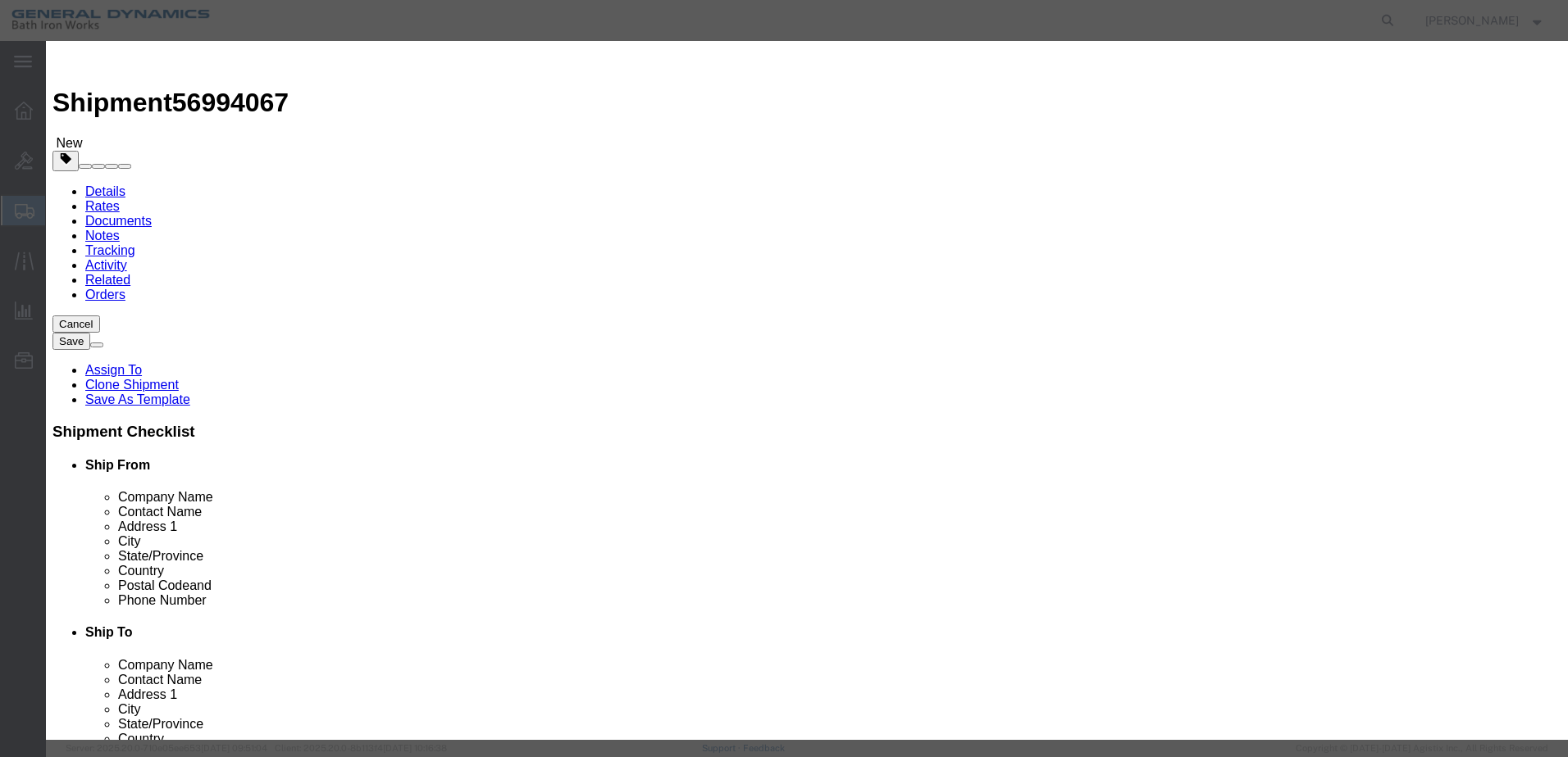
click input "text"
type input "1"
click label "NMFC"
click select "Select 50 55 60 65 70 85 92.5 100 125 175 250 300 400"
select select "55"
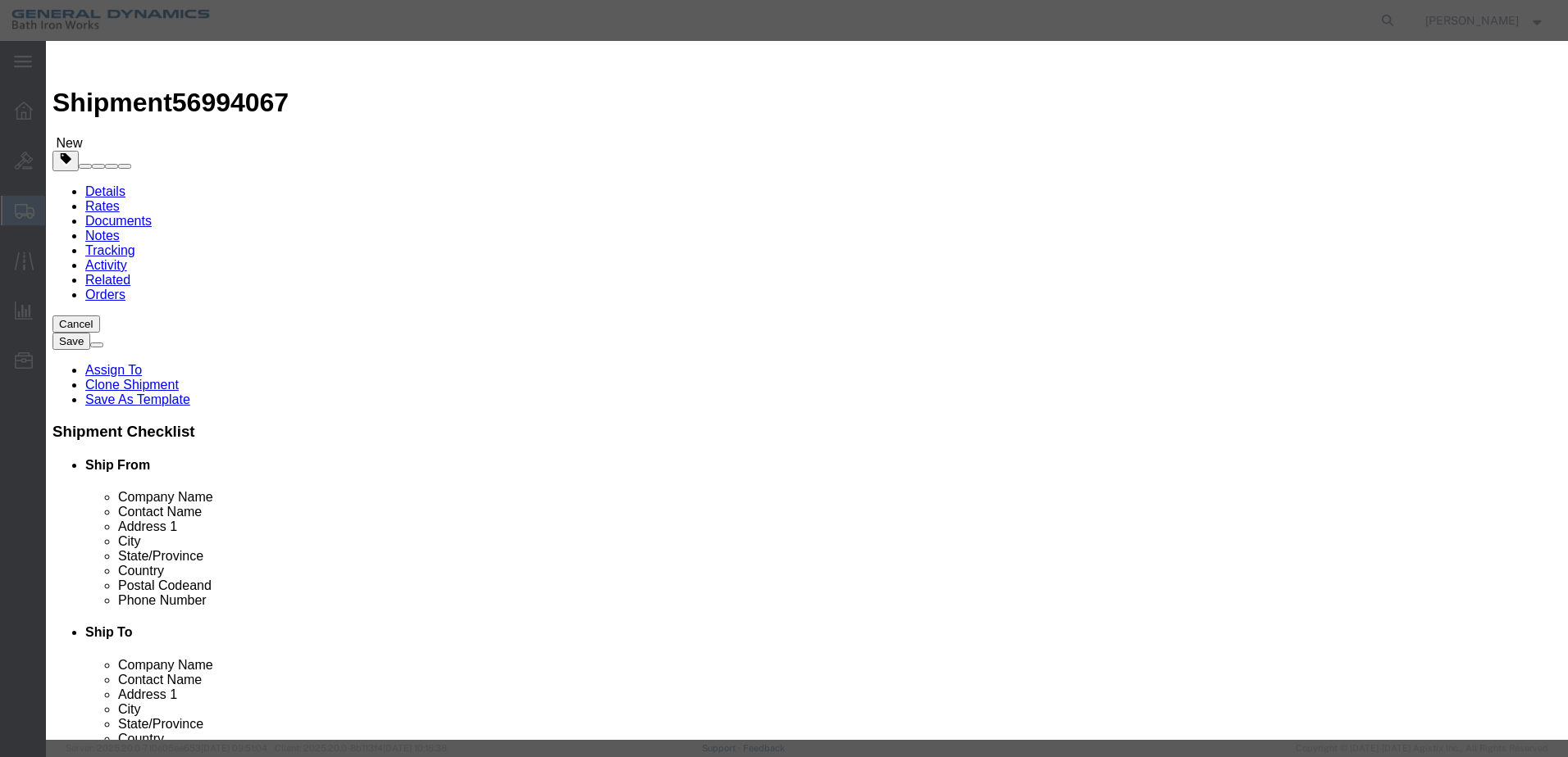
click select "Select 50 55 60 65 70 85 92.5 100 125 175 250 300 400"
click button "Save & Close"
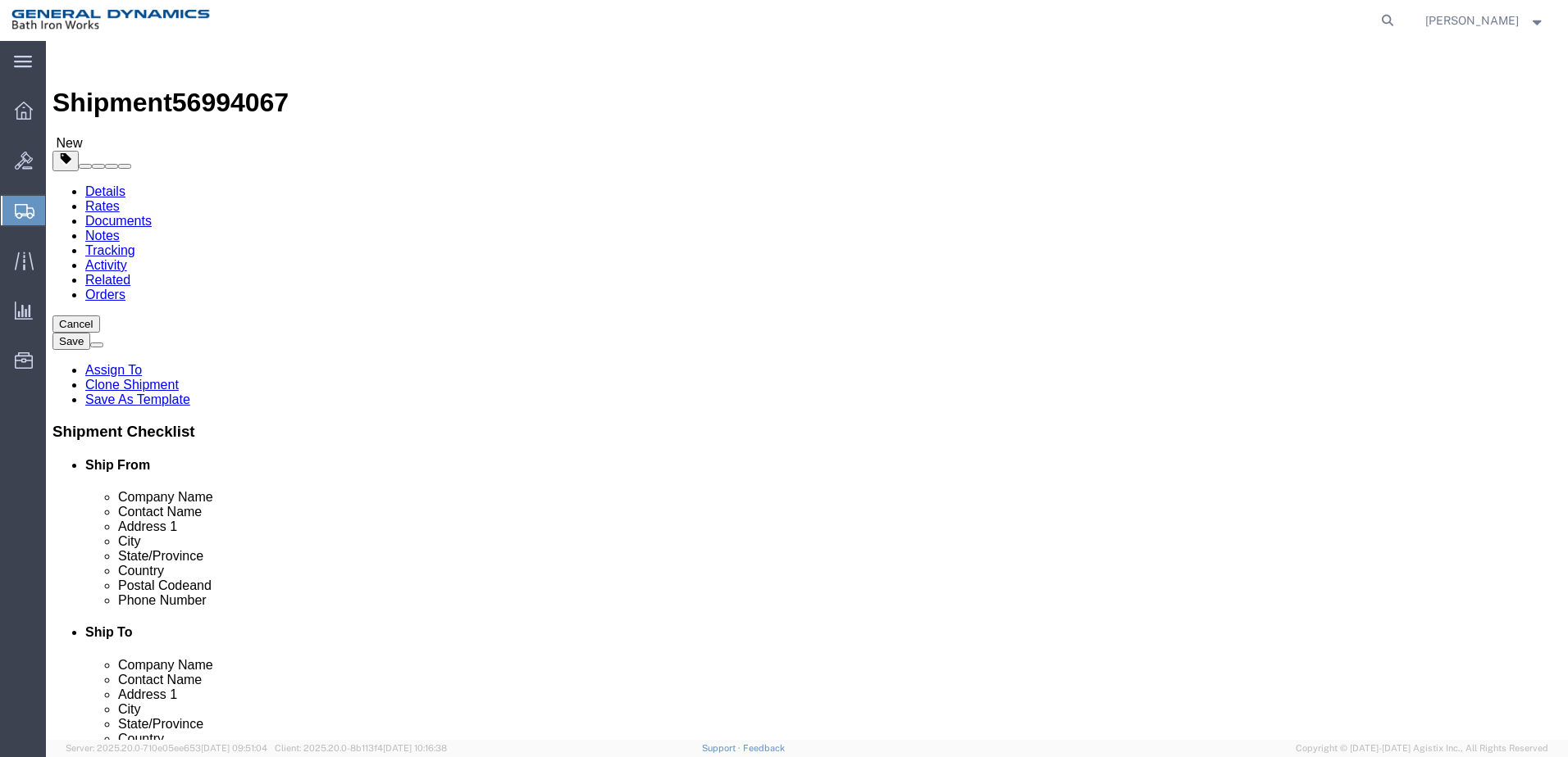
click button "Continue"
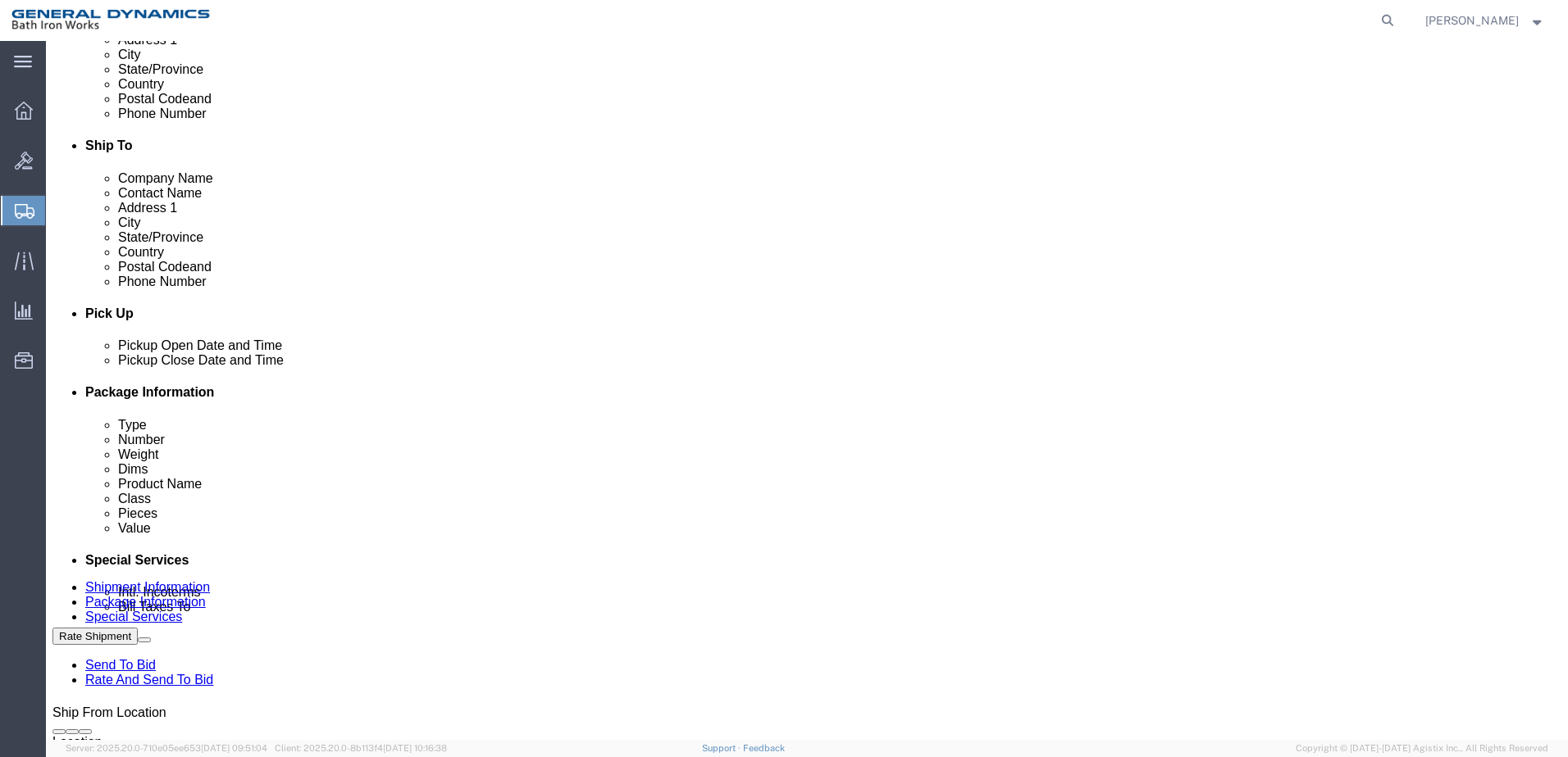
scroll to position [491, 0]
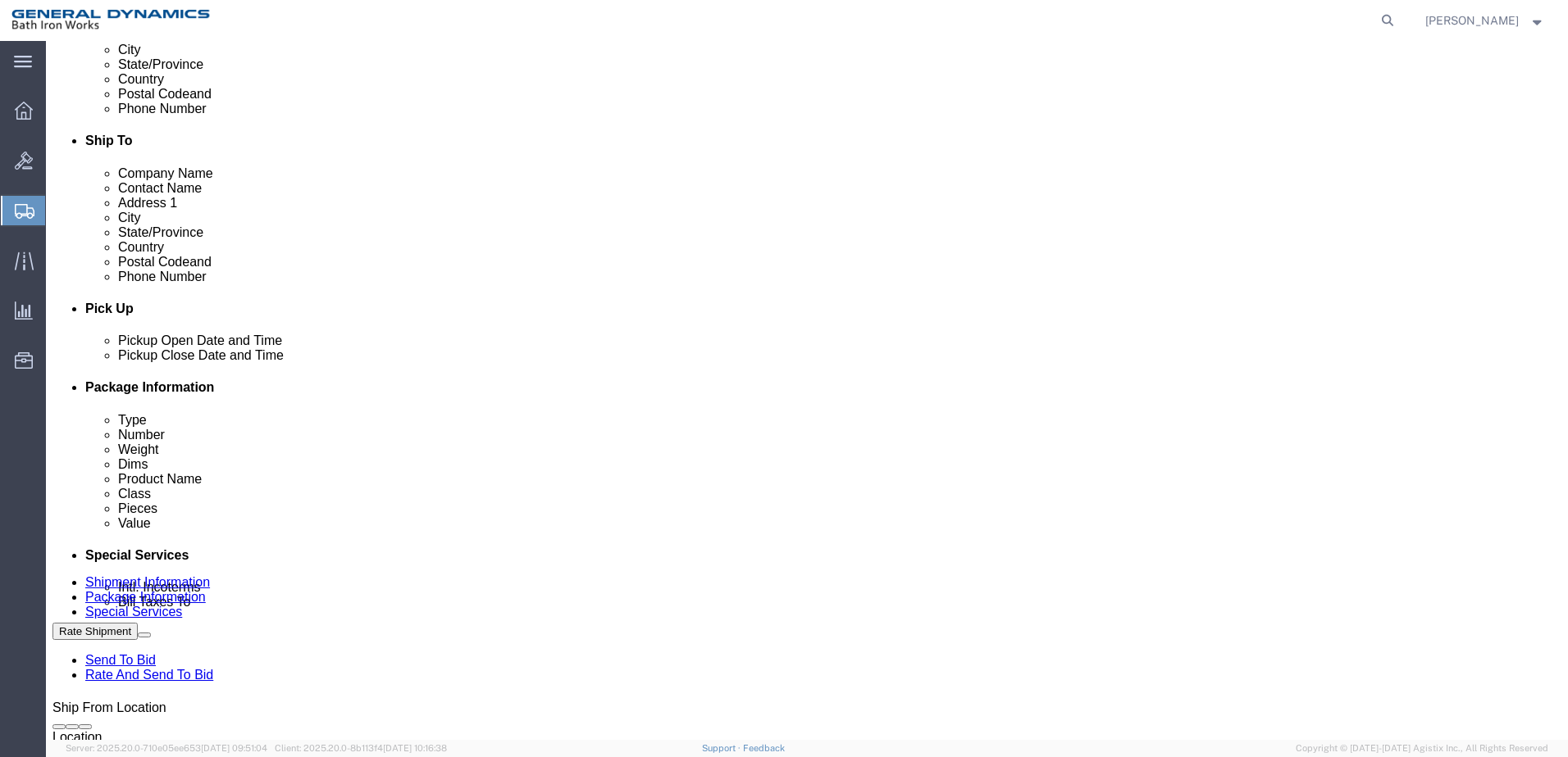
click select "Select Recipient Account Sender/Shipper Third Party Account"
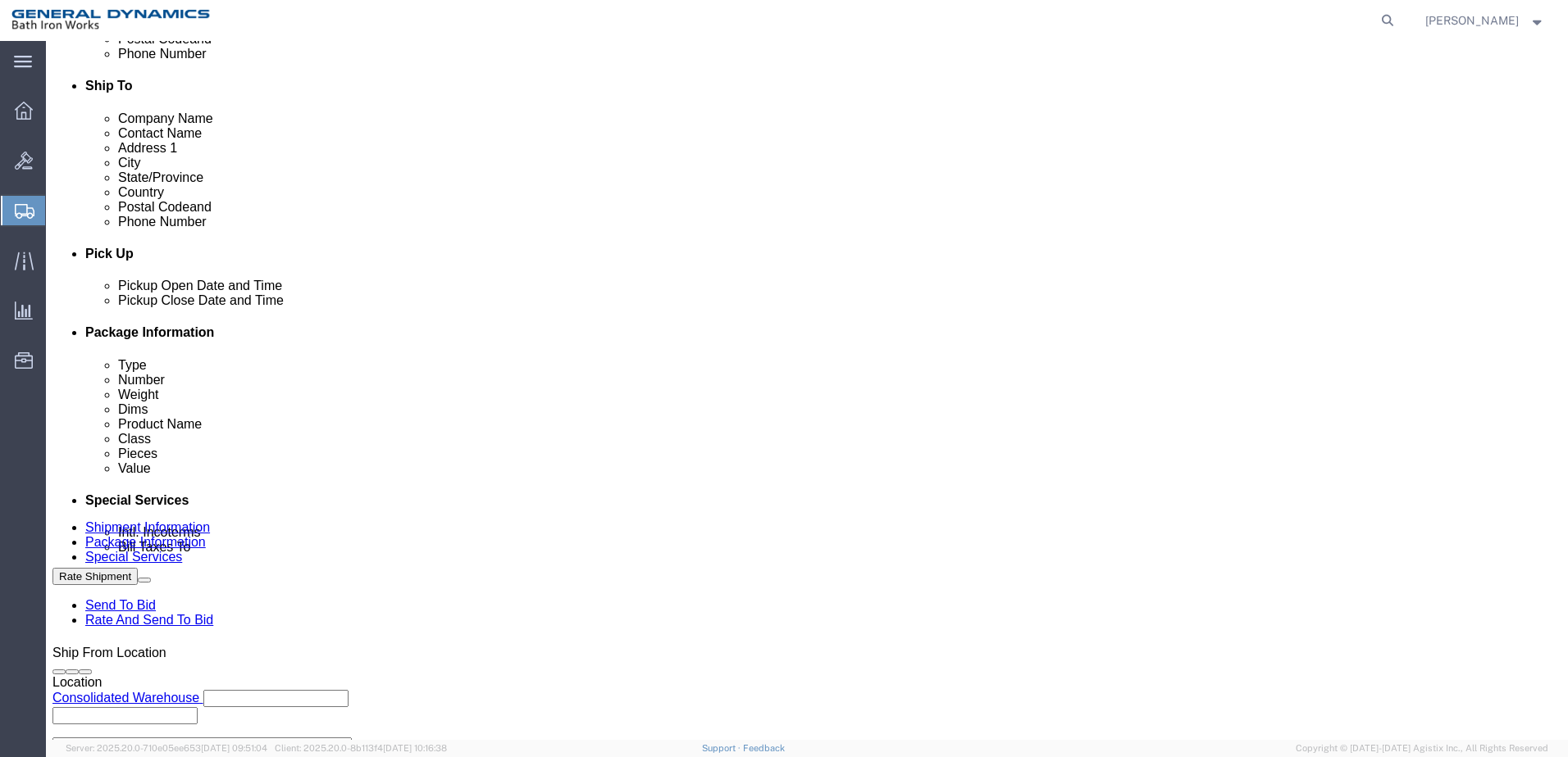
scroll to position [574, 0]
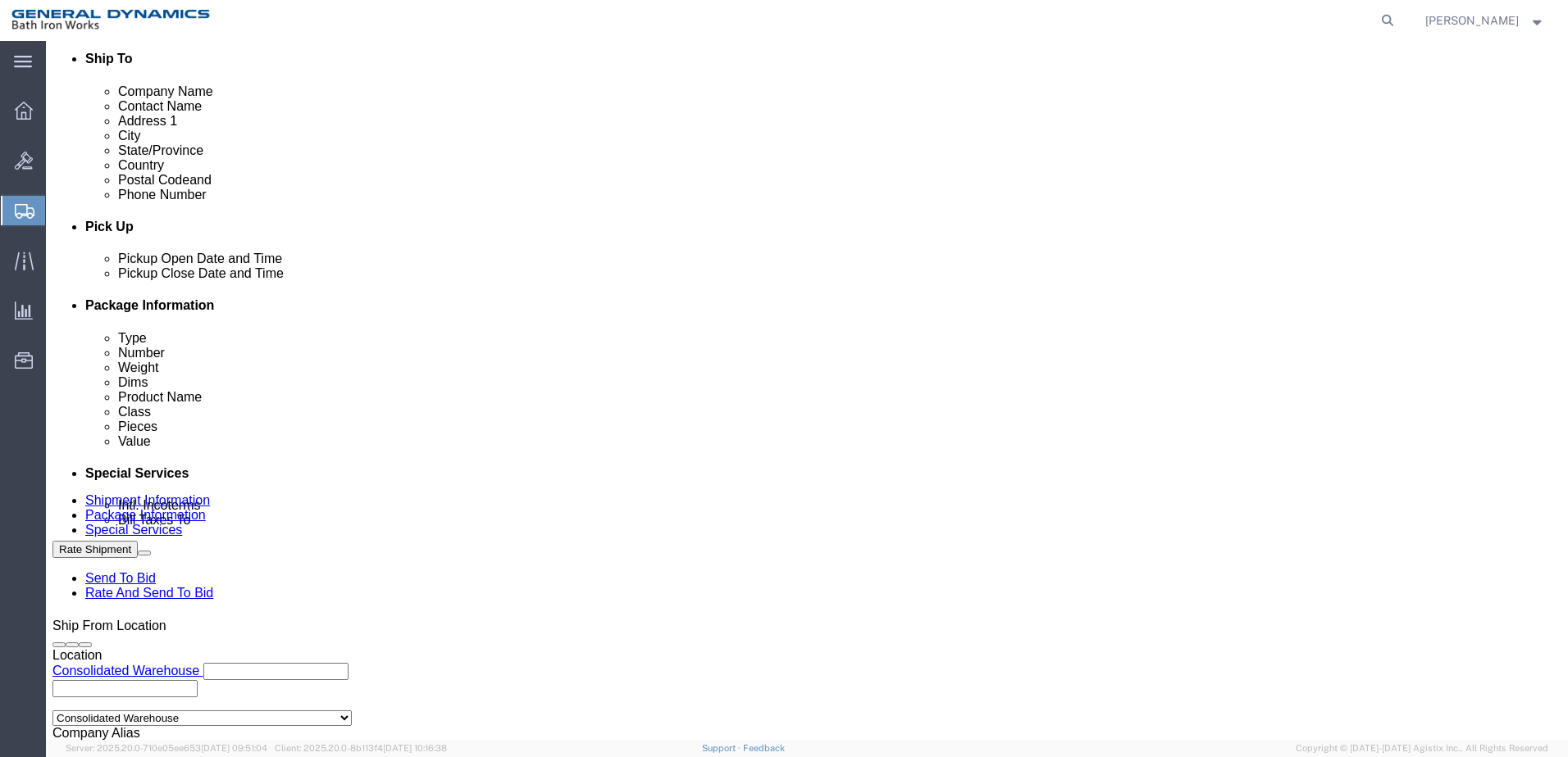
click select "Select Recipient Account Sender/Shipper Third Party Account"
select select "SHIP"
click select "Select Recipient Account Sender/Shipper Third Party Account"
click button "Rate Shipment"
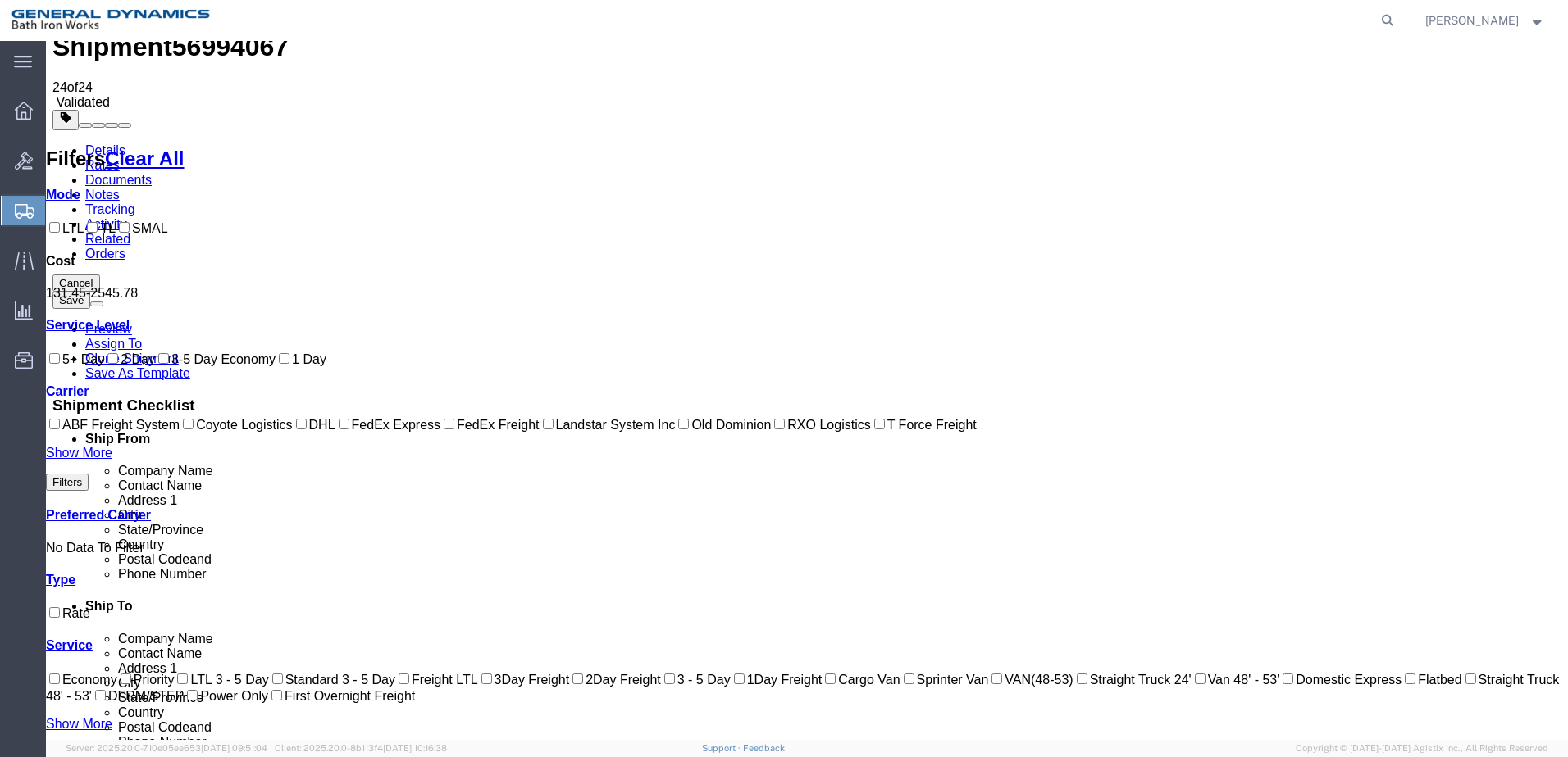
scroll to position [0, 0]
